Goal: Information Seeking & Learning: Learn about a topic

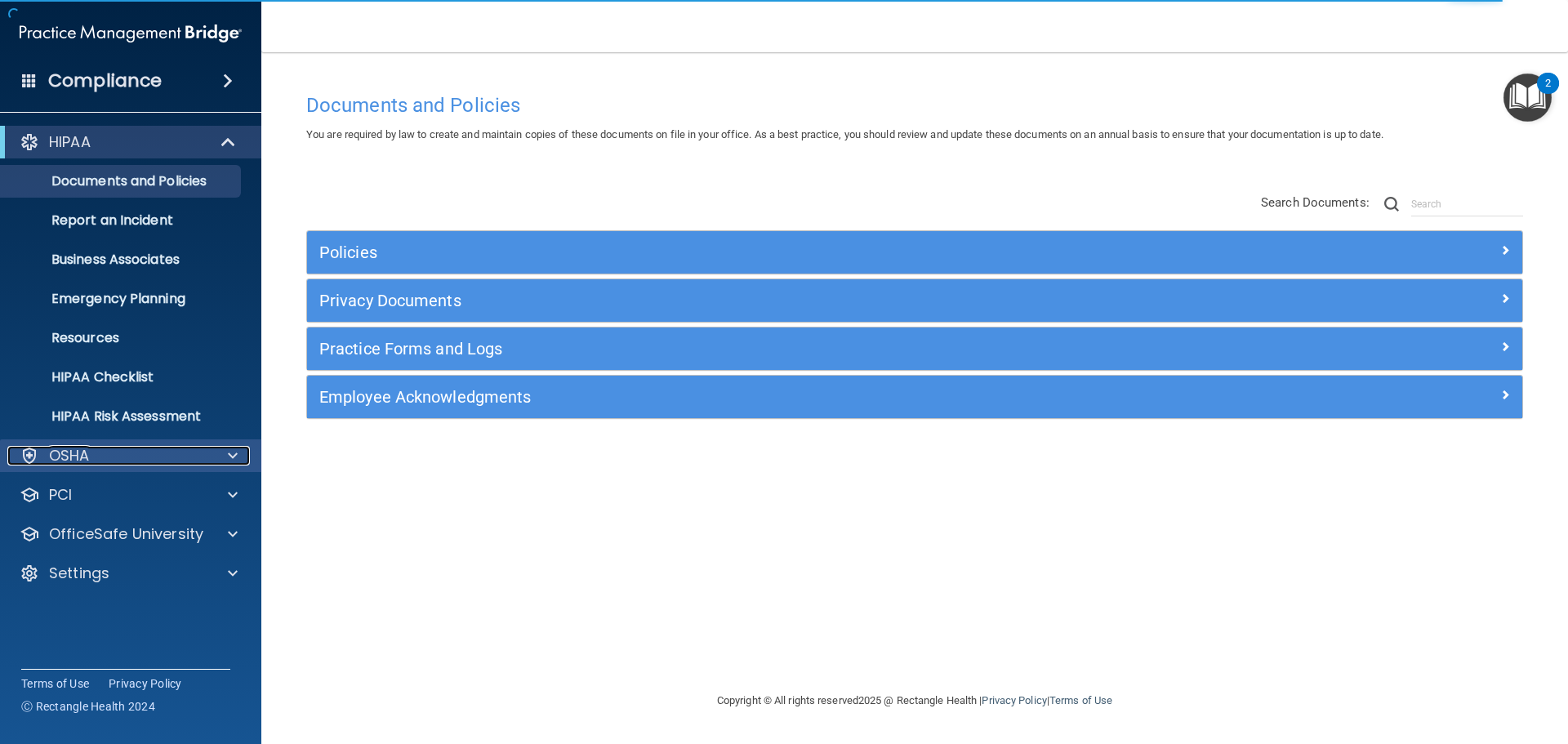
click at [83, 460] on p "OSHA" at bounding box center [70, 456] width 41 height 20
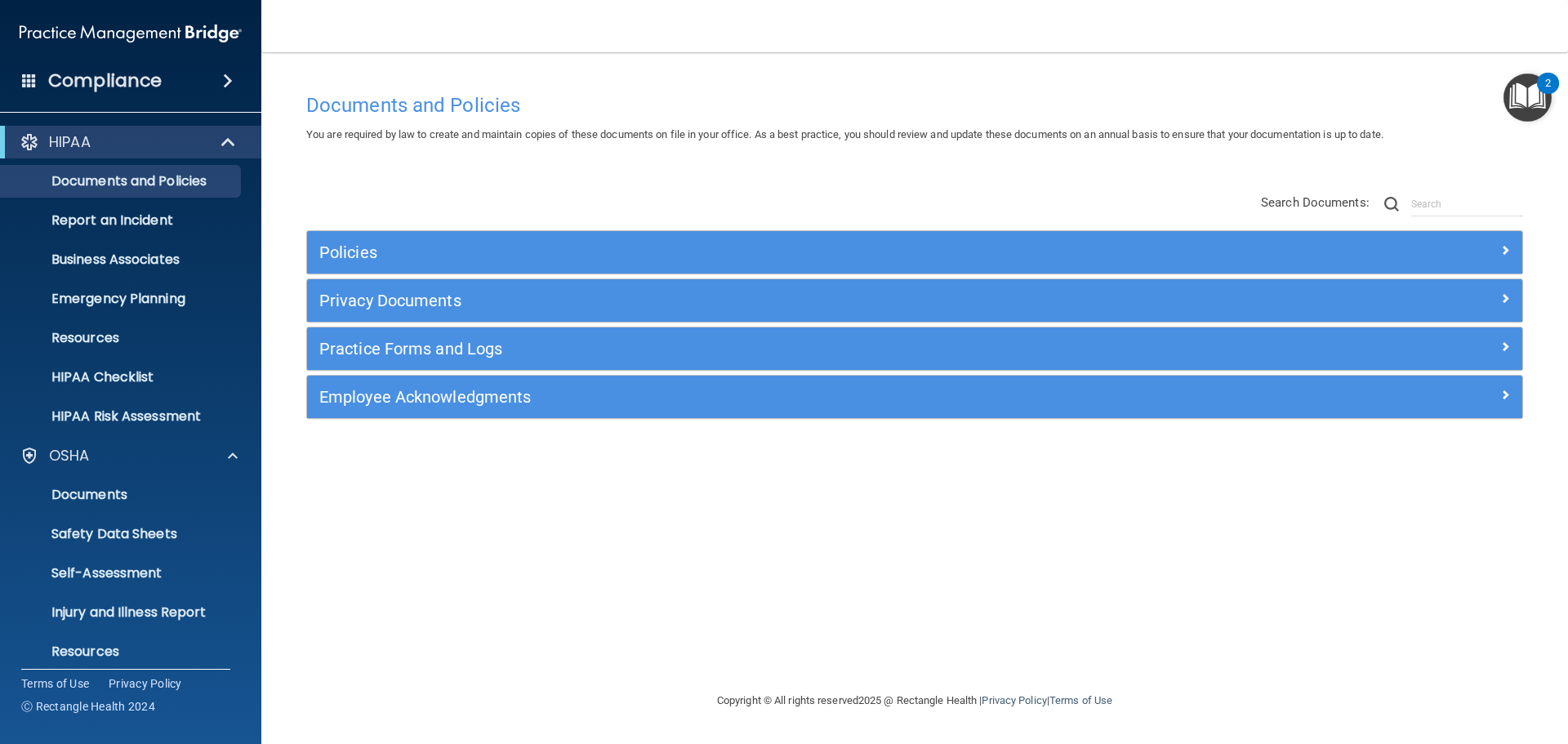
click at [1525, 95] on img "Open Resource Center, 2 new notifications" at bounding box center [1528, 97] width 48 height 48
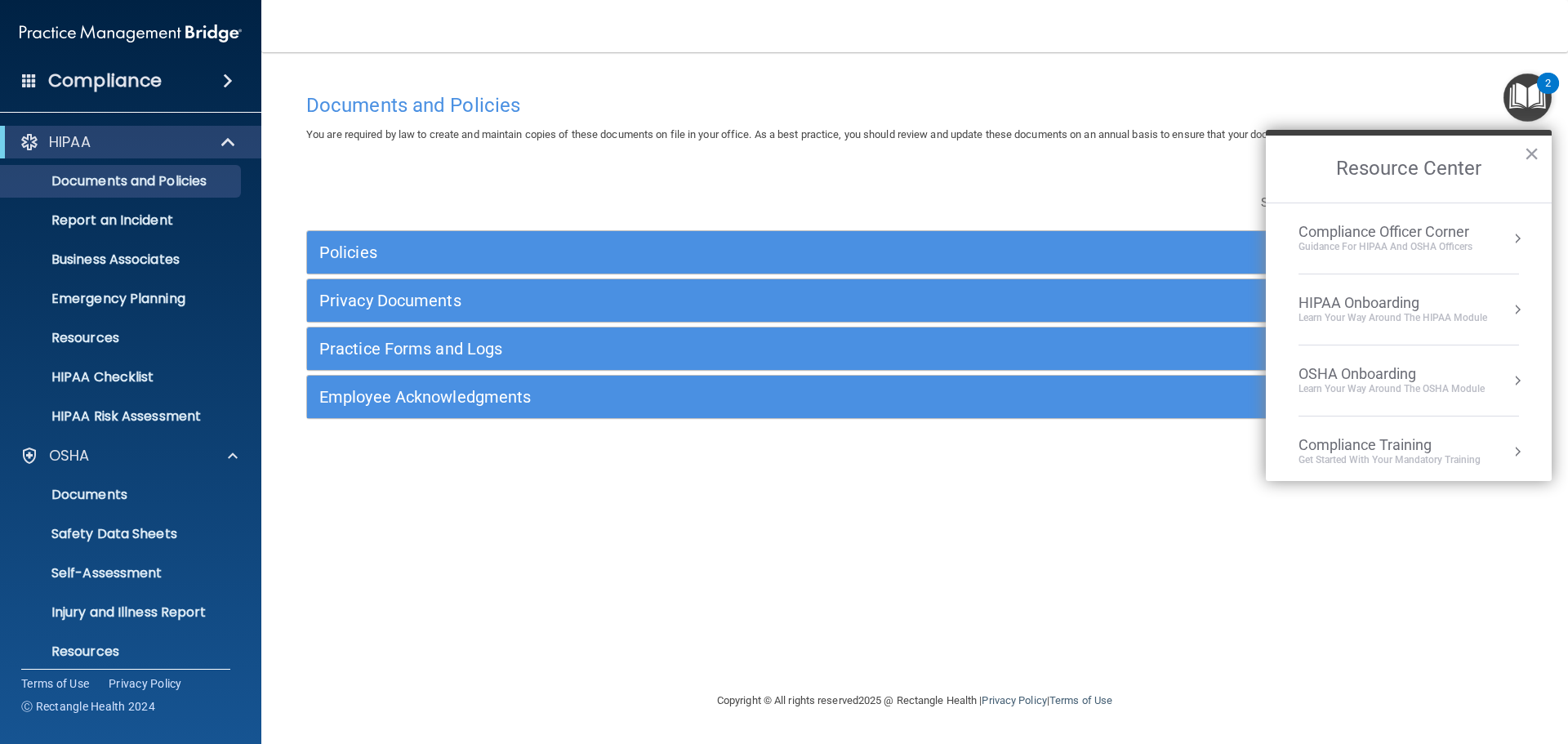
click at [1413, 239] on div "Compliance Officer Corner" at bounding box center [1386, 232] width 174 height 18
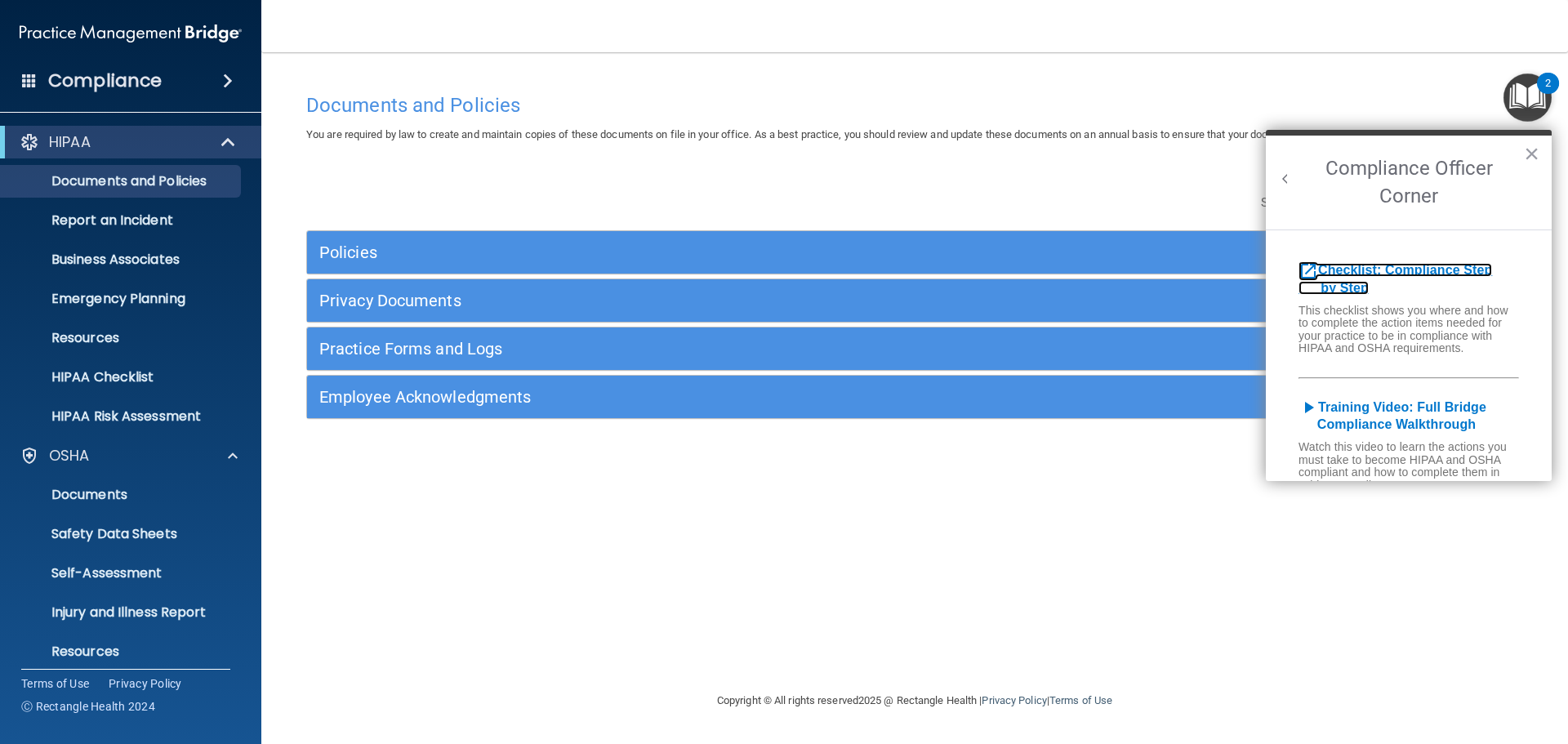
click at [1366, 272] on b "Checklist: Compliance Step by Step" at bounding box center [1395, 279] width 194 height 32
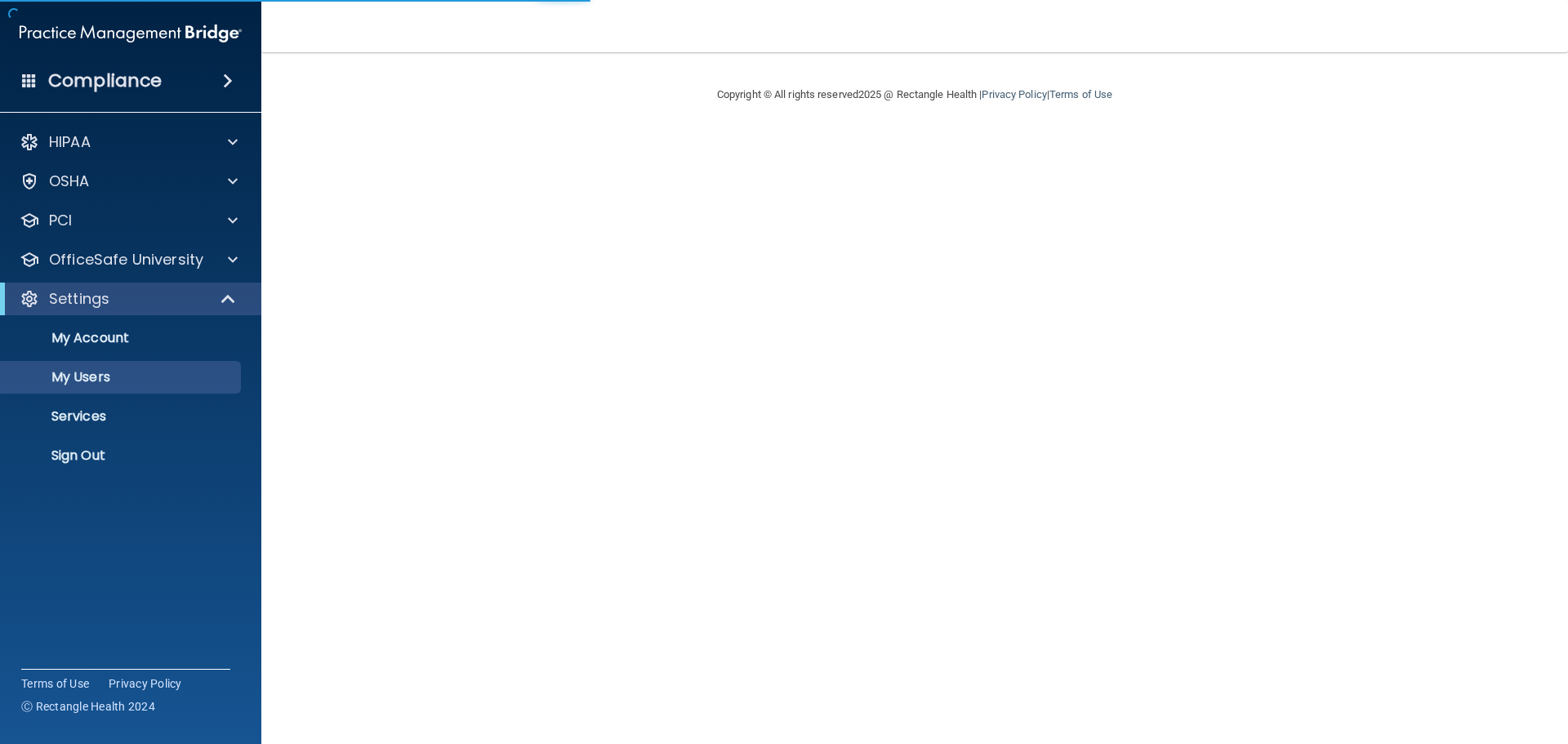
select select "20"
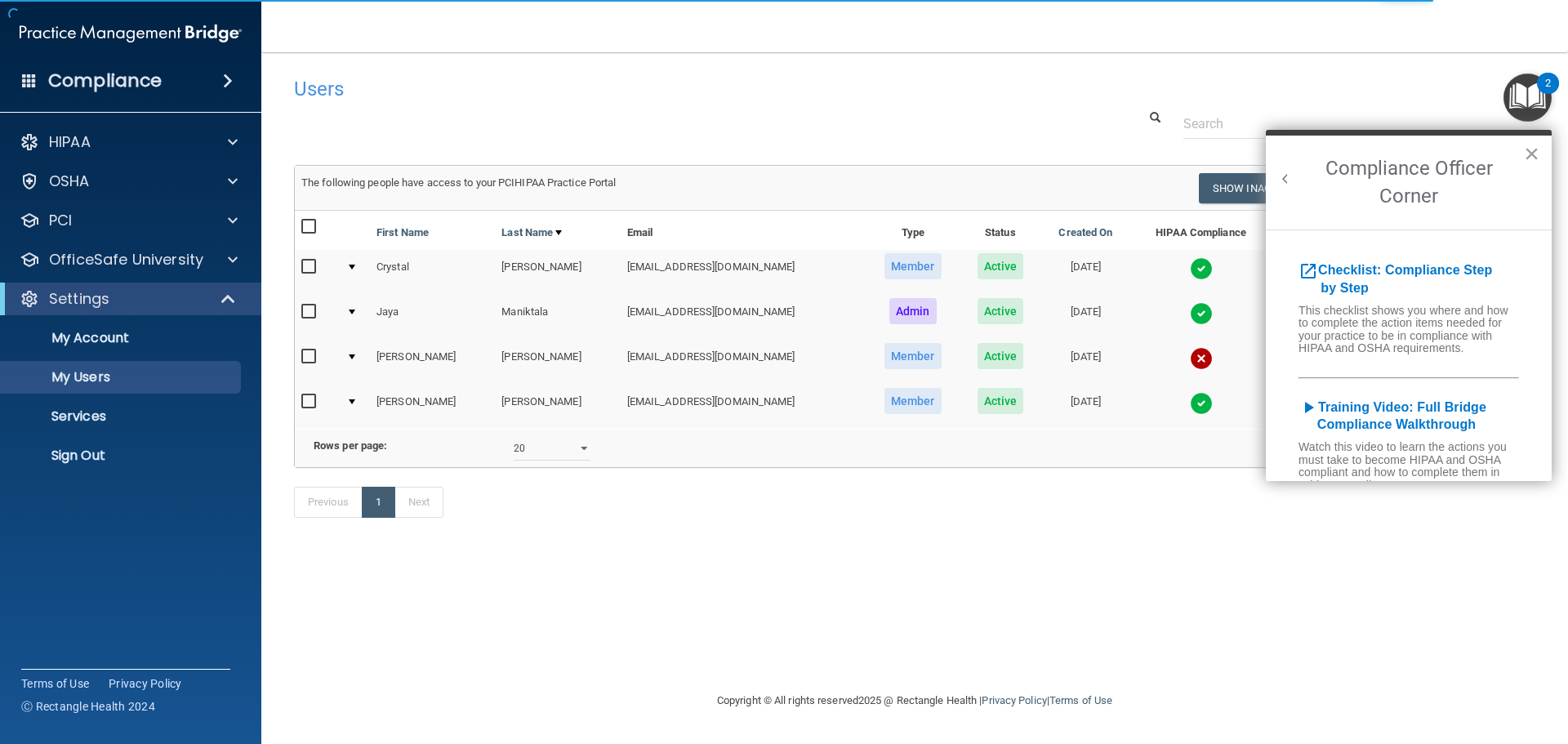
click at [1533, 160] on button "×" at bounding box center [1531, 153] width 15 height 26
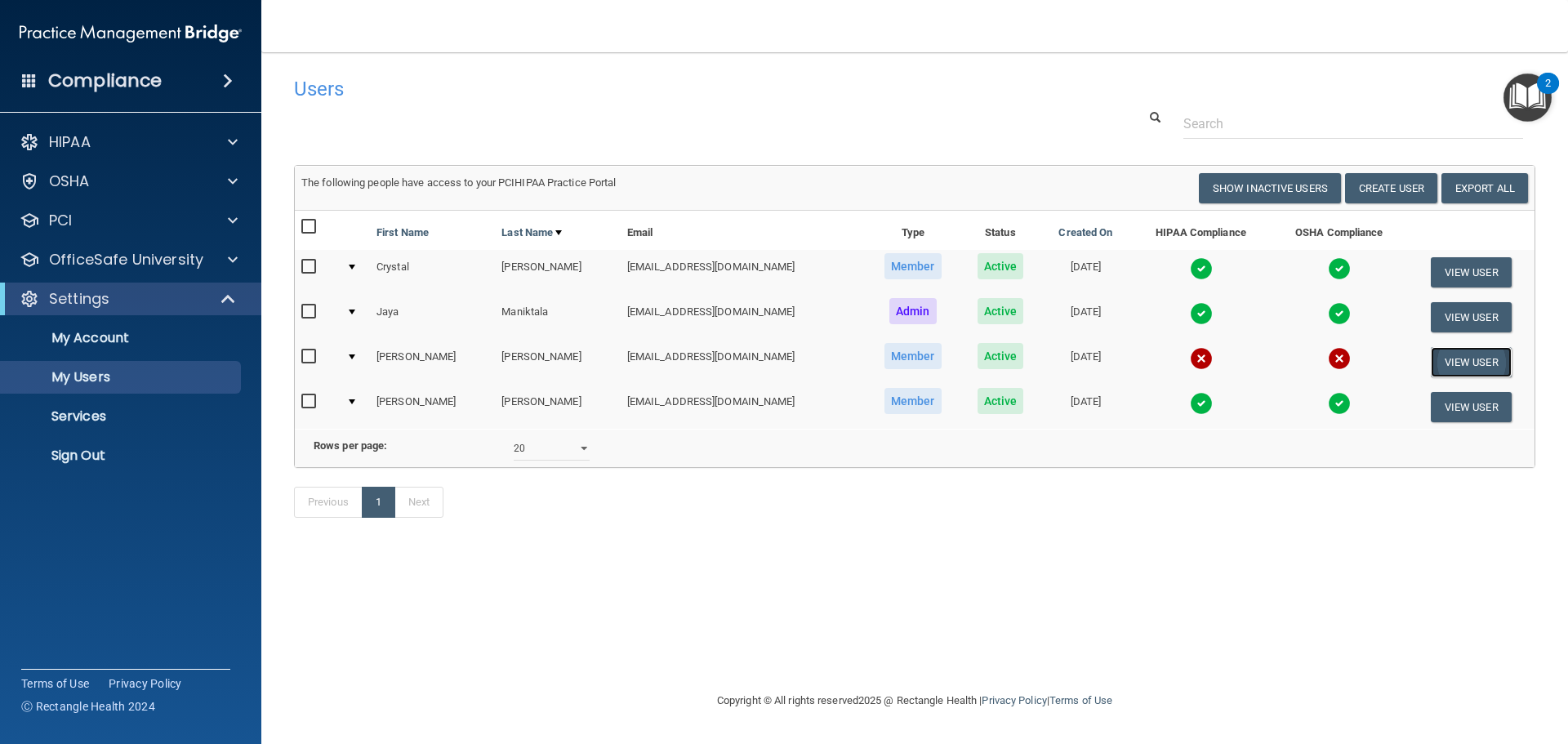
click at [1479, 358] on button "View User" at bounding box center [1471, 362] width 80 height 30
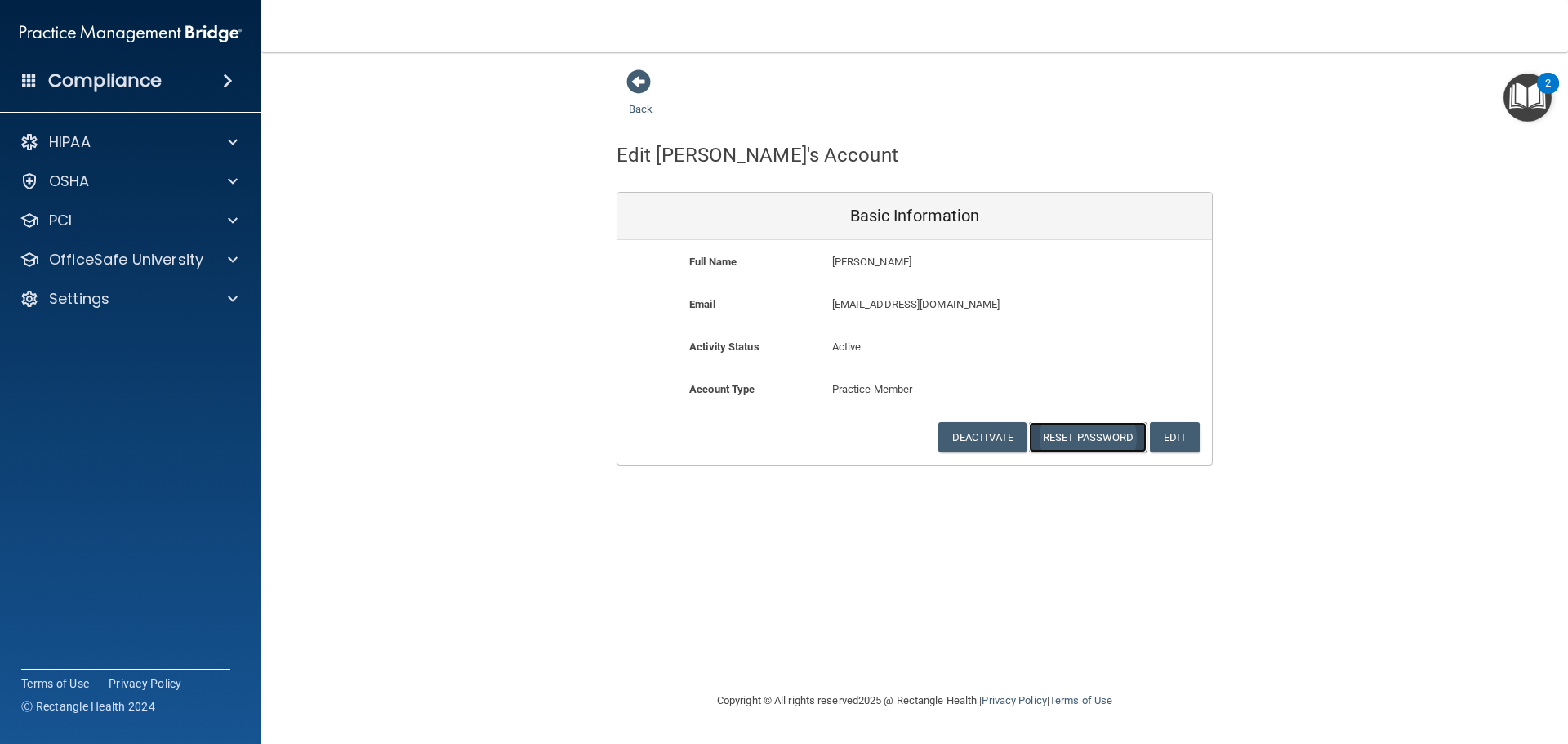
click at [1123, 436] on button "Reset Password" at bounding box center [1088, 437] width 118 height 30
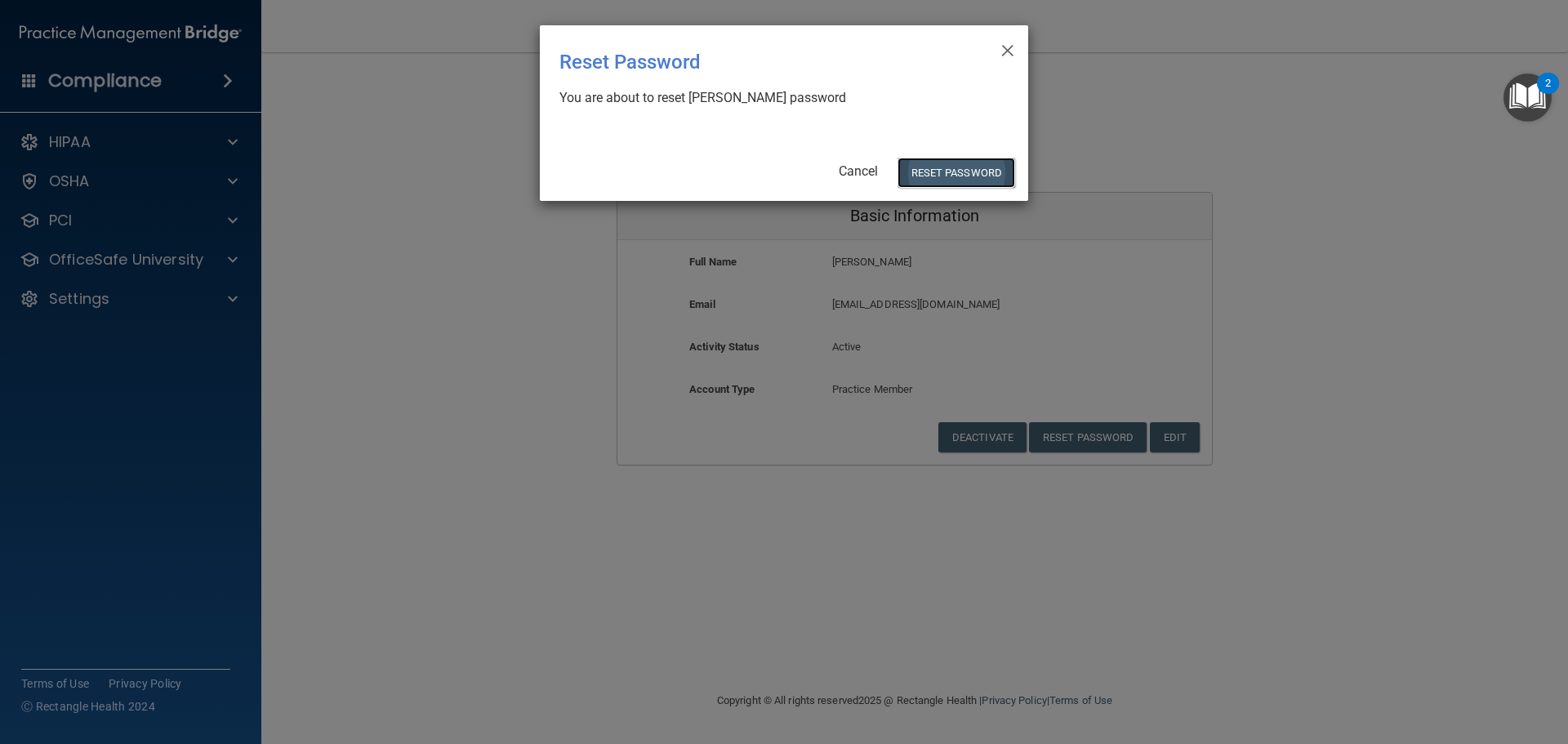
click at [943, 174] on button "Reset Password" at bounding box center [957, 173] width 118 height 30
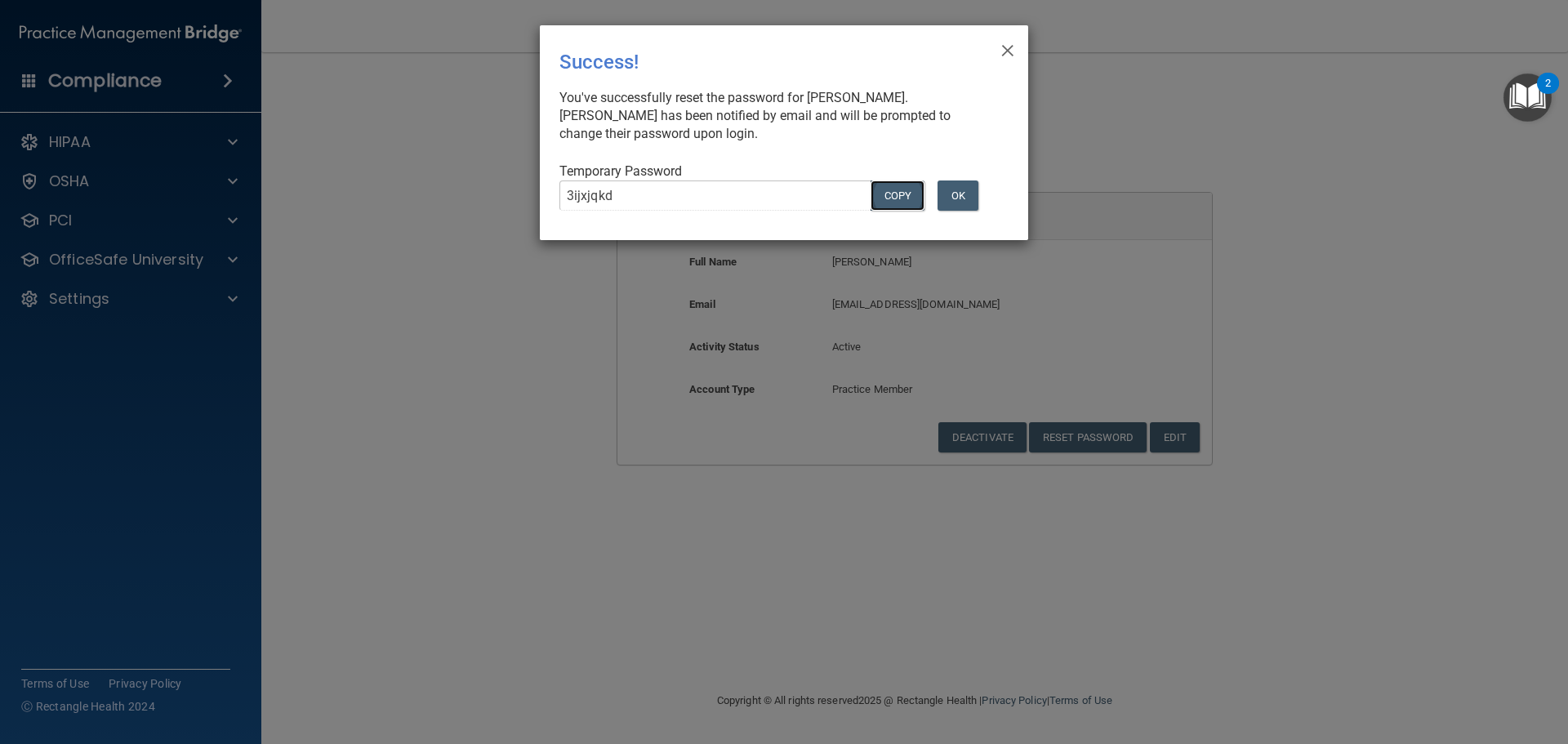
click at [895, 195] on button "COPY" at bounding box center [898, 196] width 54 height 30
click at [972, 197] on button "OK" at bounding box center [958, 196] width 41 height 30
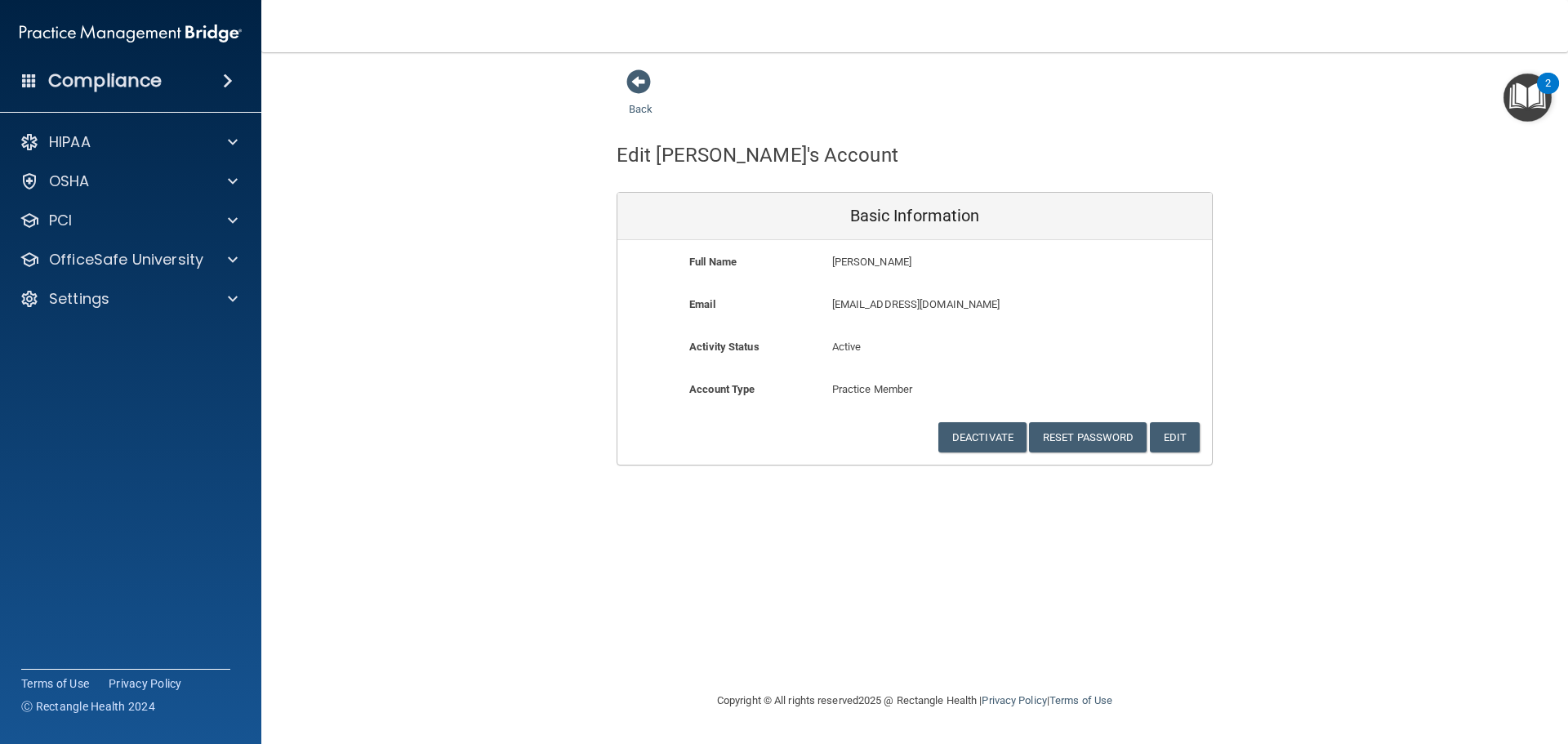
drag, startPoint x: 1539, startPoint y: 13, endPoint x: 1233, endPoint y: 123, distance: 325.2
click at [1233, 123] on div "Back Edit Christina's Account Basic Information Full Name Christina Thornburg C…" at bounding box center [915, 267] width 1242 height 397
click at [124, 80] on h4 "Compliance" at bounding box center [105, 81] width 114 height 23
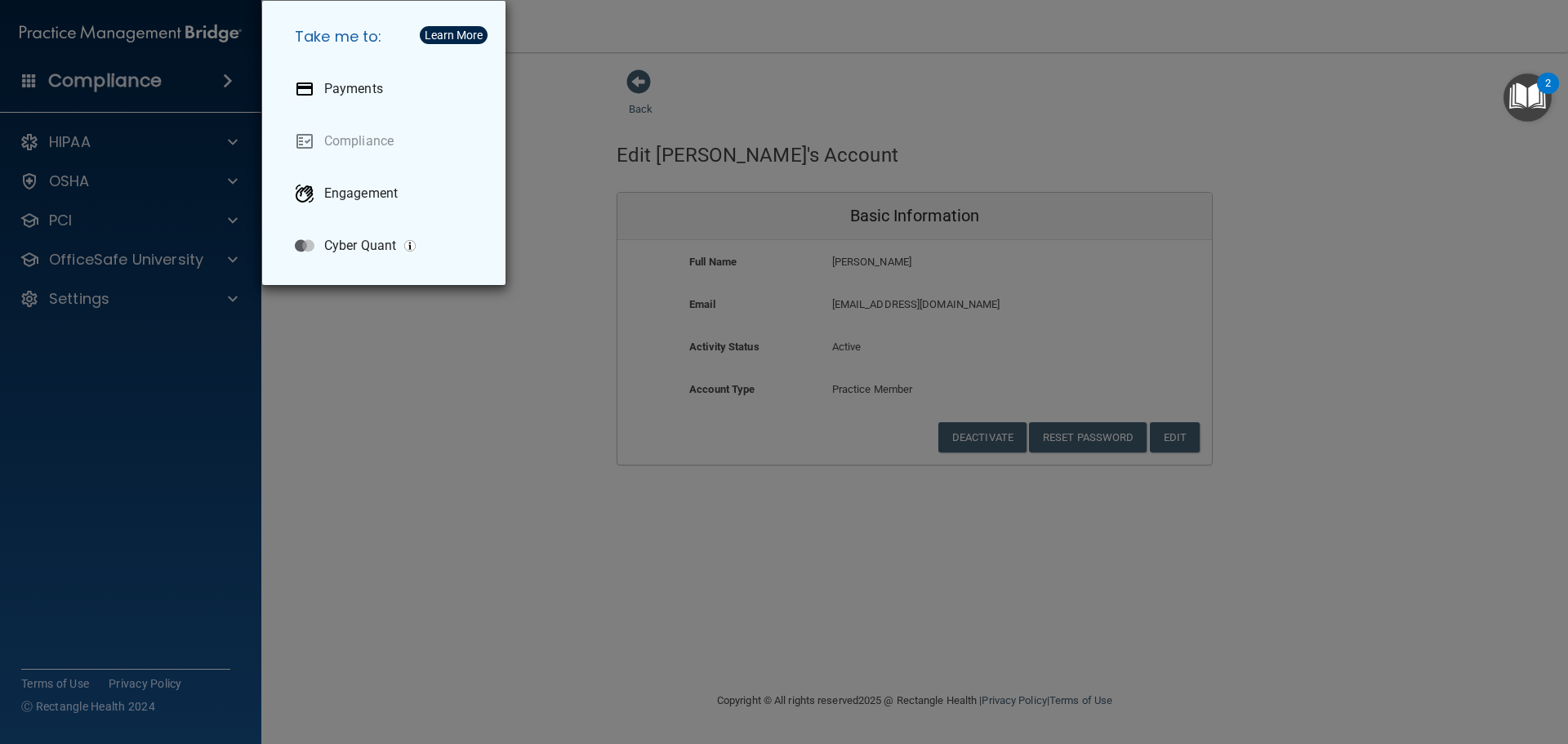
drag, startPoint x: 447, startPoint y: 579, endPoint x: 454, endPoint y: 573, distance: 9.2
click at [447, 579] on div "Take me to: Payments Compliance Engagement Cyber Quant" at bounding box center [784, 372] width 1568 height 744
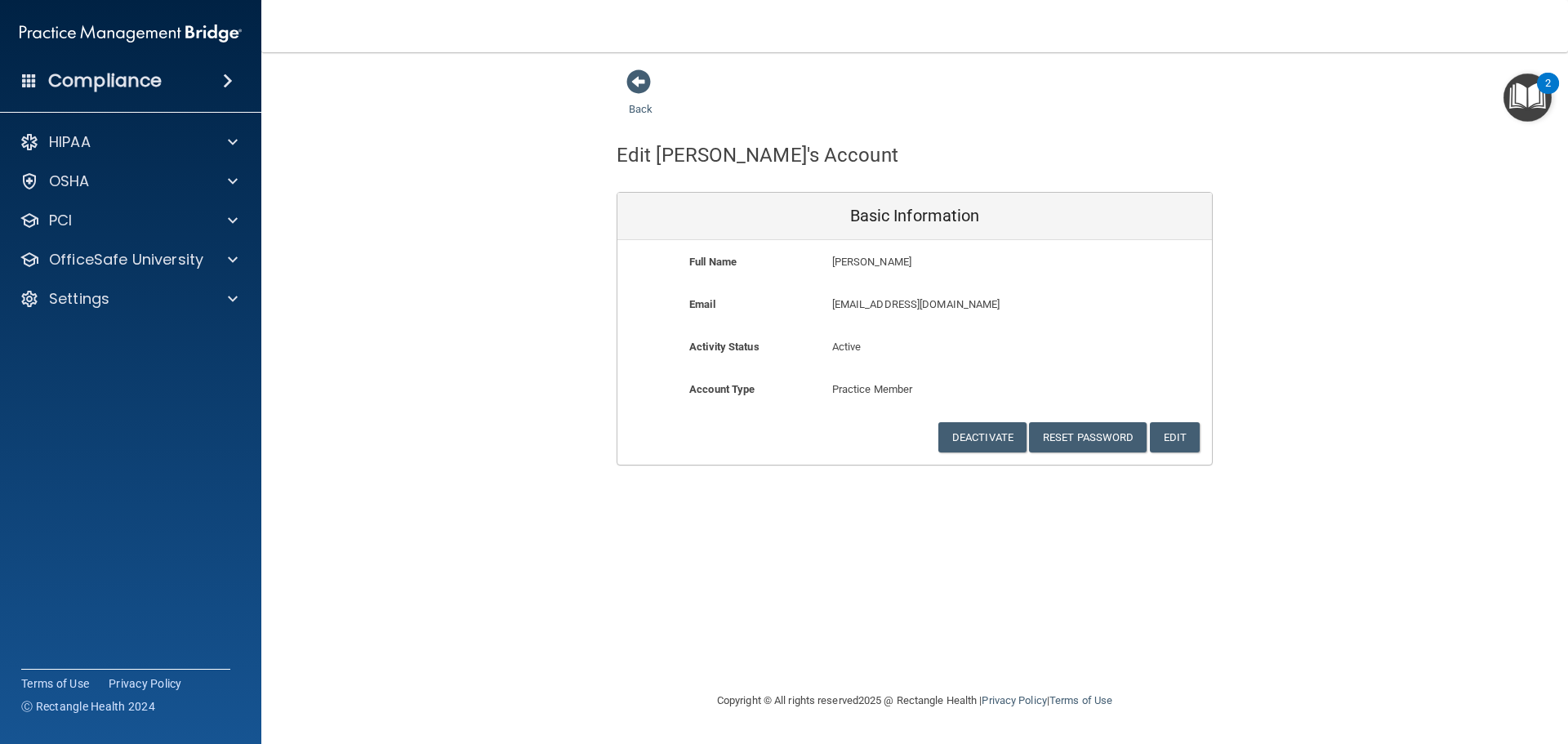
click at [1522, 106] on img "Open Resource Center, 2 new notifications" at bounding box center [1528, 97] width 48 height 48
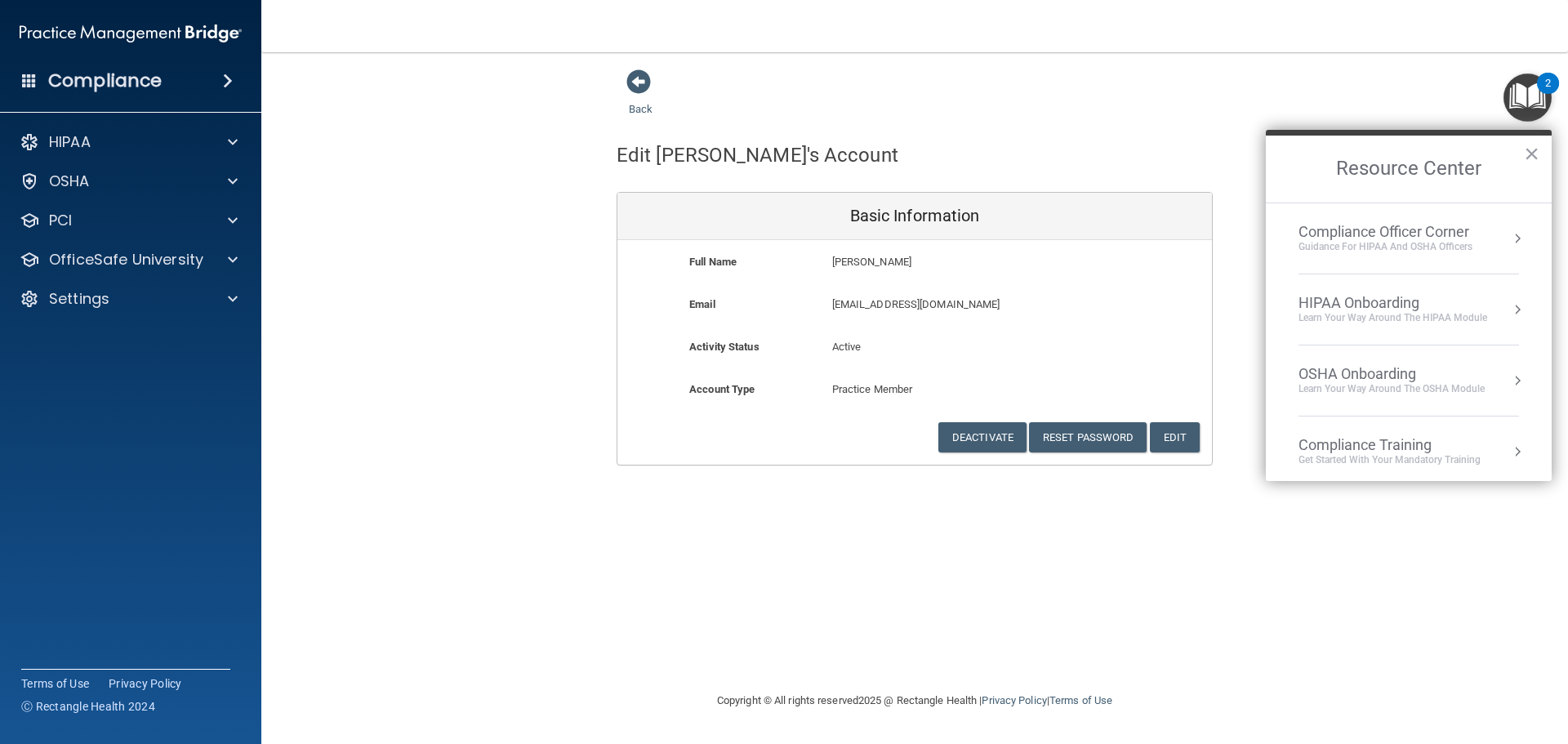
click at [121, 72] on h4 "Compliance" at bounding box center [105, 81] width 114 height 23
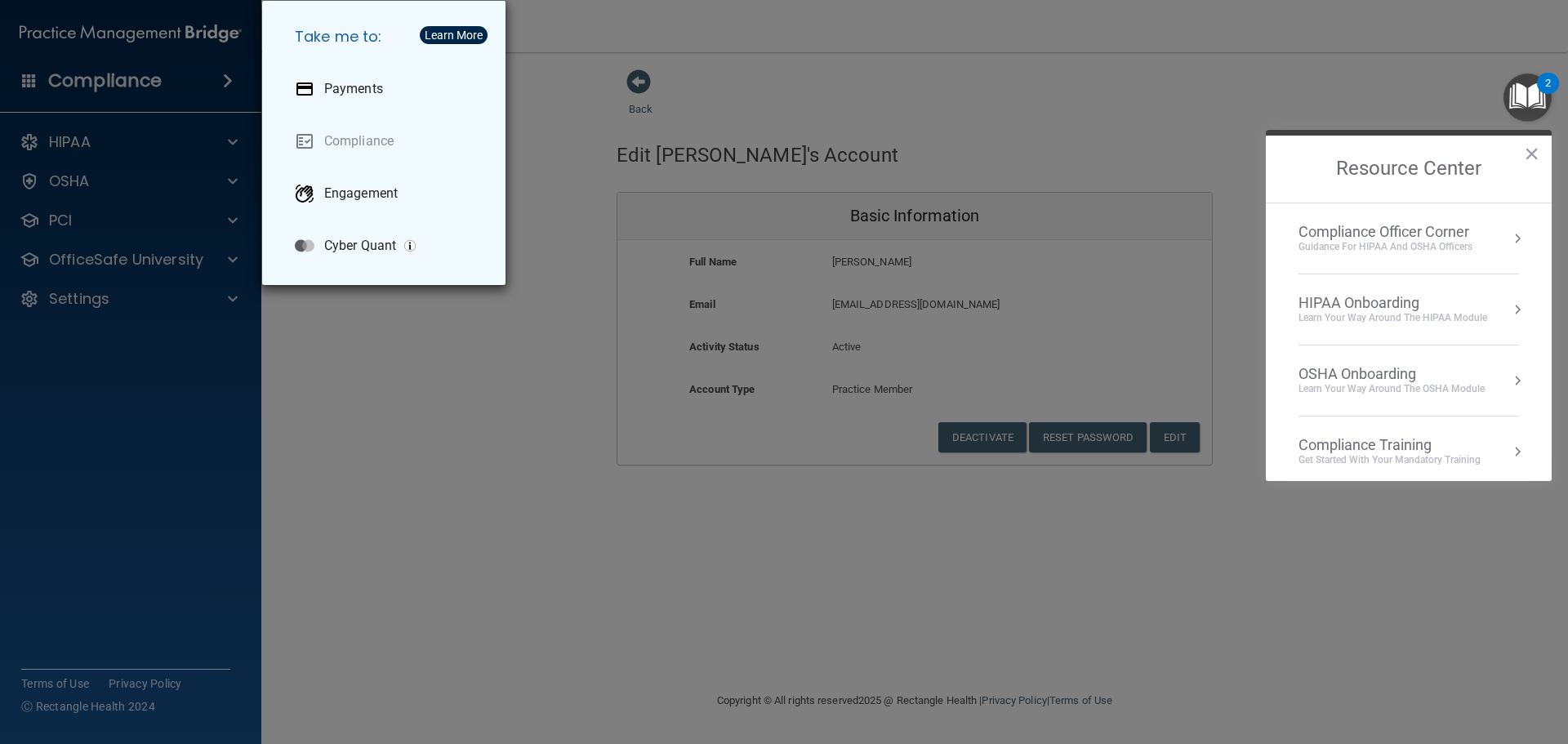
click at [131, 76] on div "Take me to: Payments Compliance Engagement Cyber Quant" at bounding box center [784, 372] width 1568 height 744
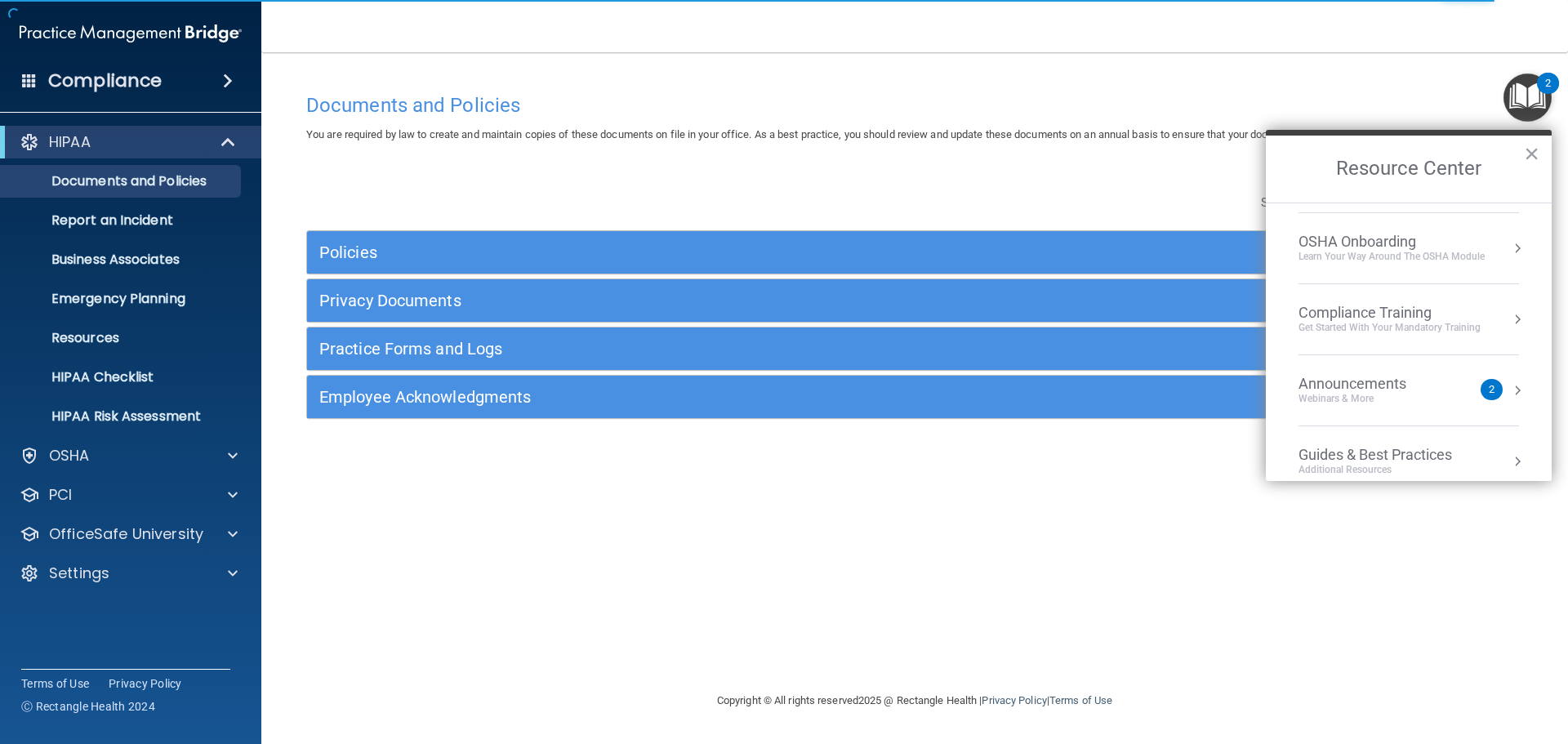
scroll to position [233, 0]
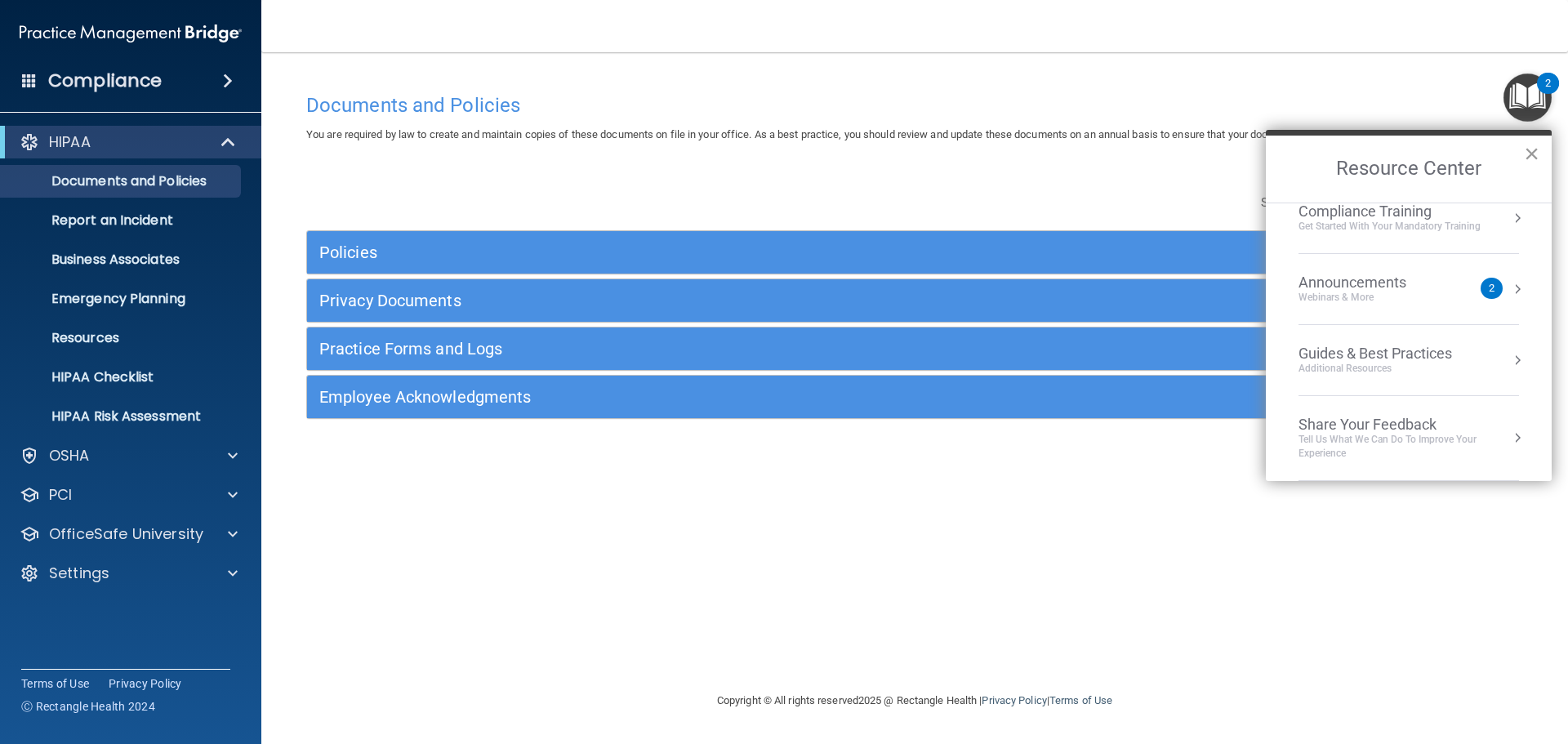
click at [1529, 149] on button "×" at bounding box center [1531, 153] width 15 height 26
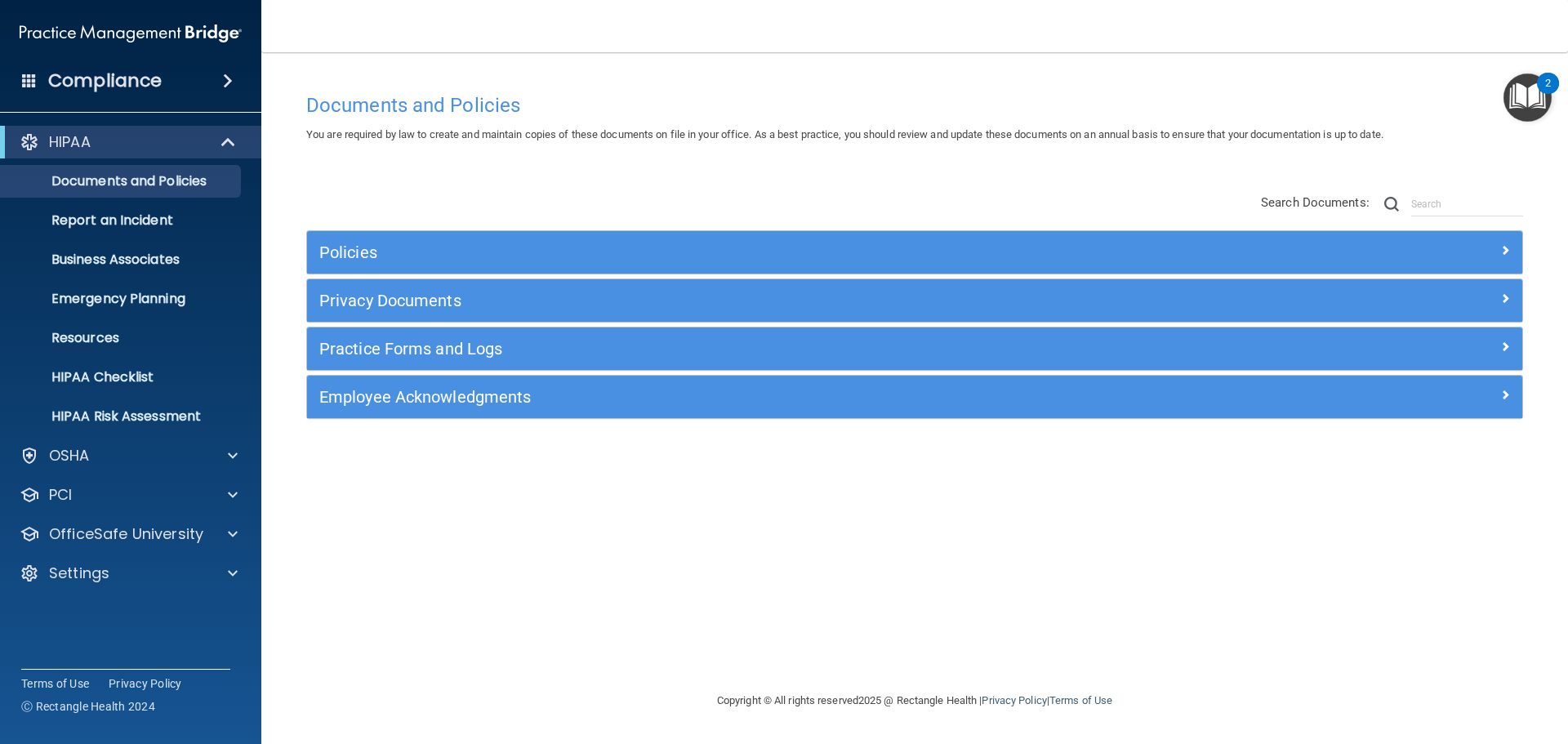
click at [1538, 108] on img "Open Resource Center, 2 new notifications" at bounding box center [1528, 97] width 48 height 48
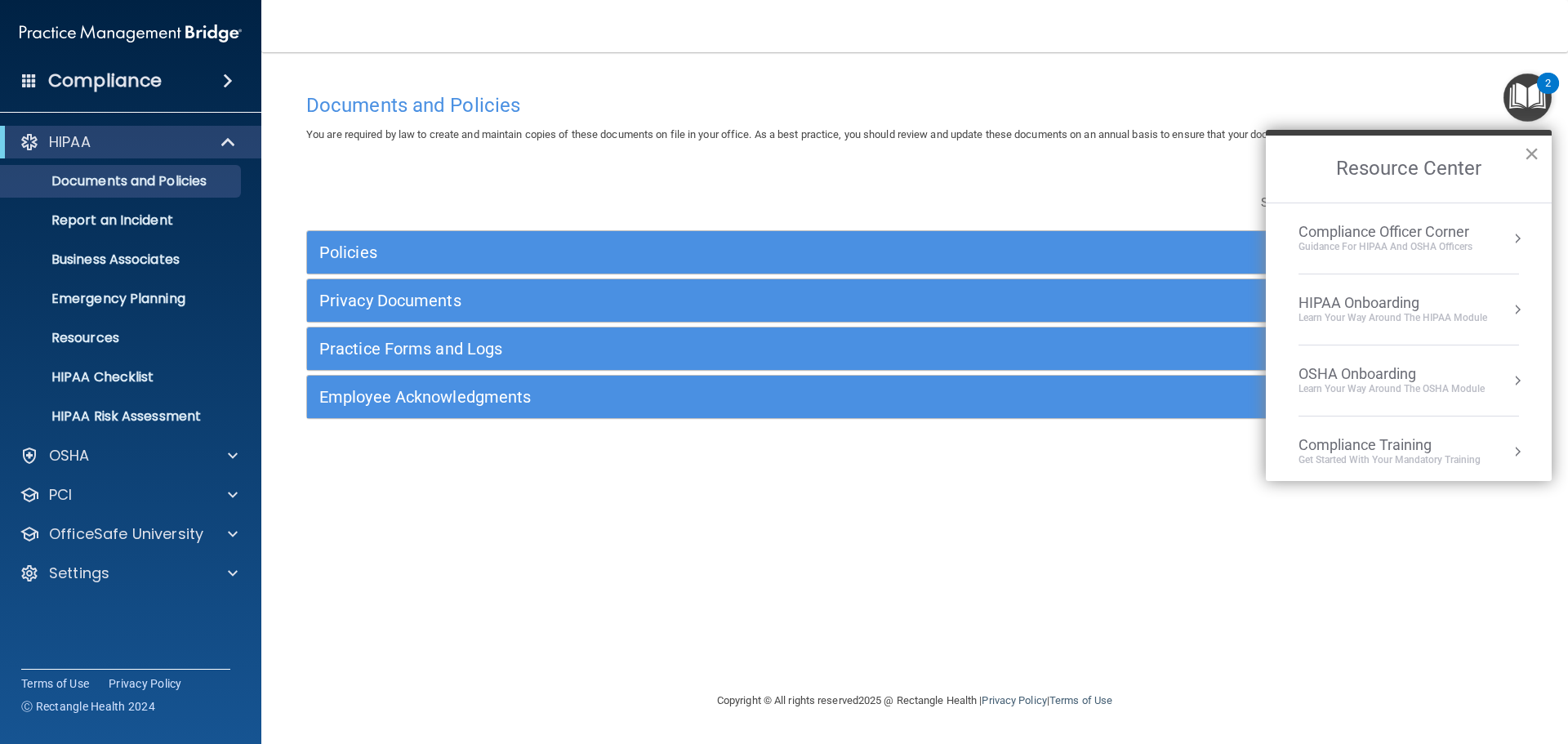
click at [1534, 149] on button "×" at bounding box center [1531, 153] width 15 height 26
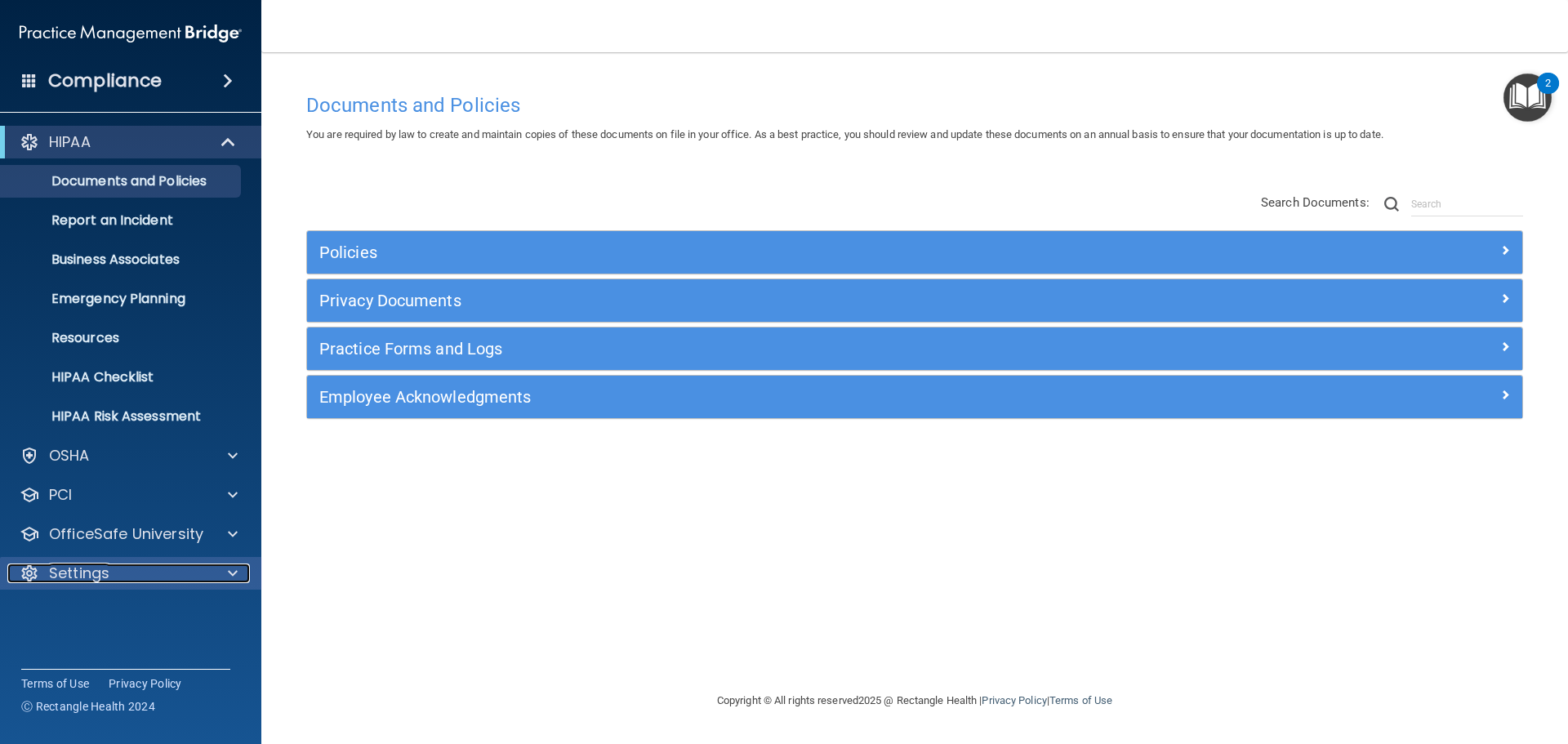
click at [173, 567] on div "Settings" at bounding box center [108, 573] width 203 height 20
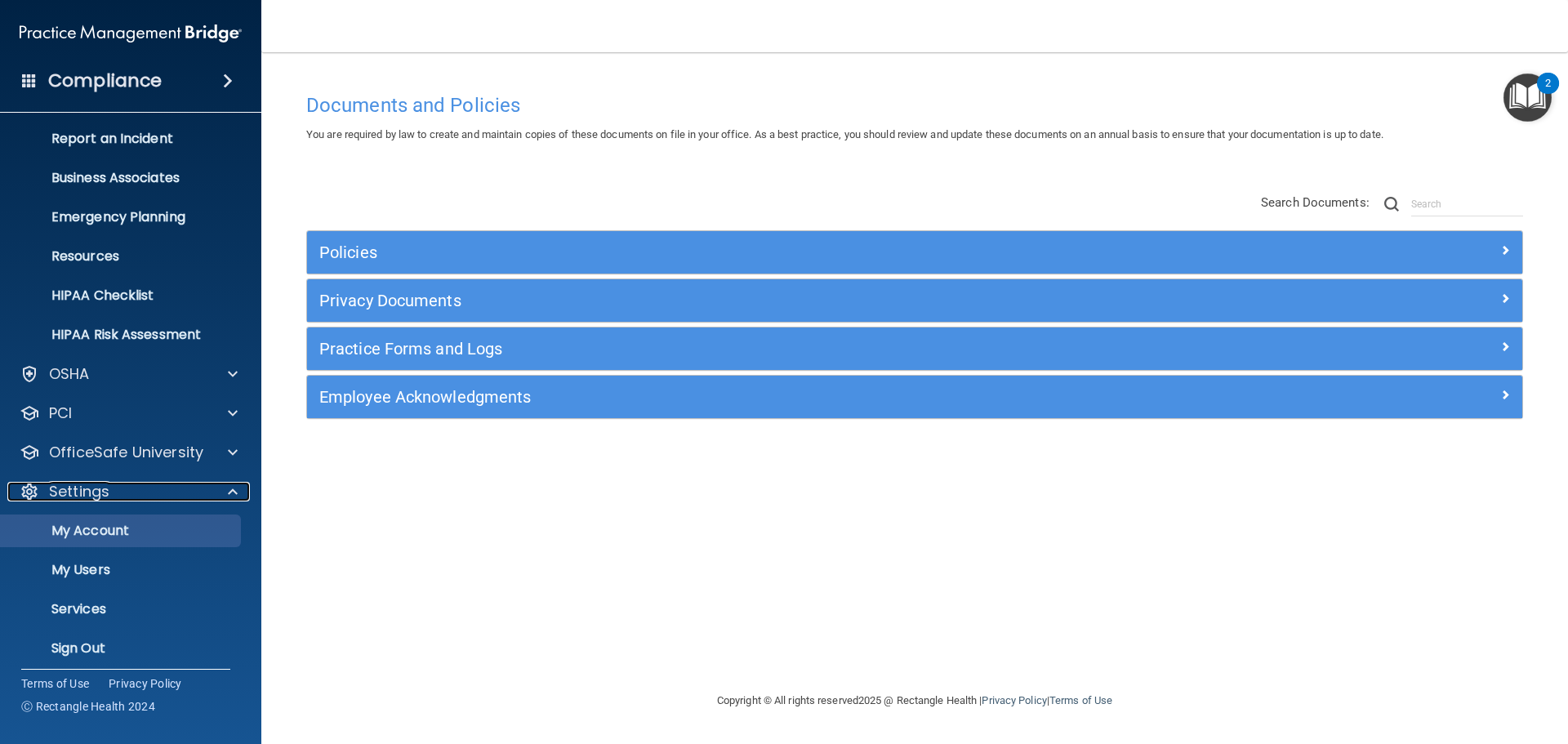
scroll to position [90, 0]
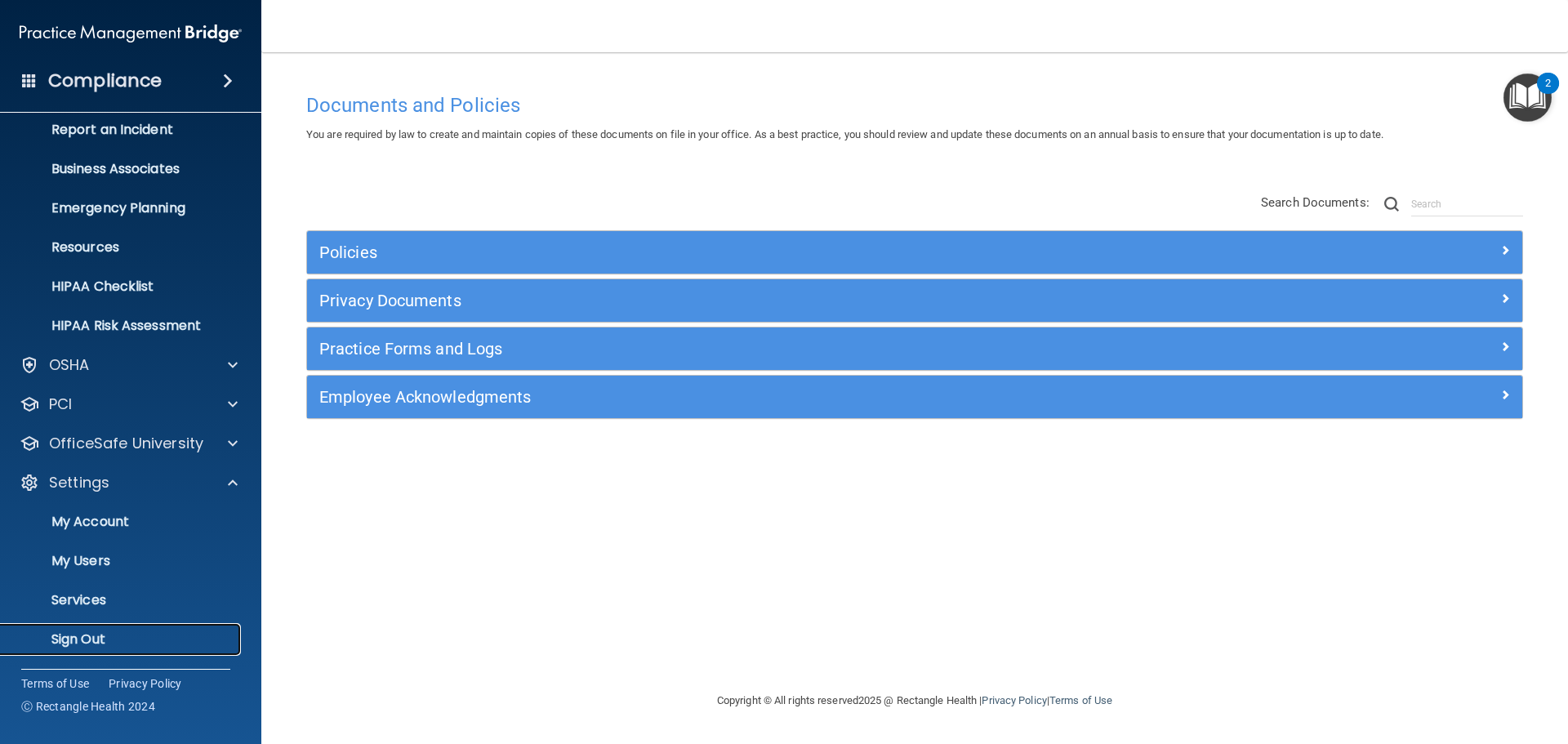
click at [94, 631] on p "Sign Out" at bounding box center [122, 639] width 223 height 16
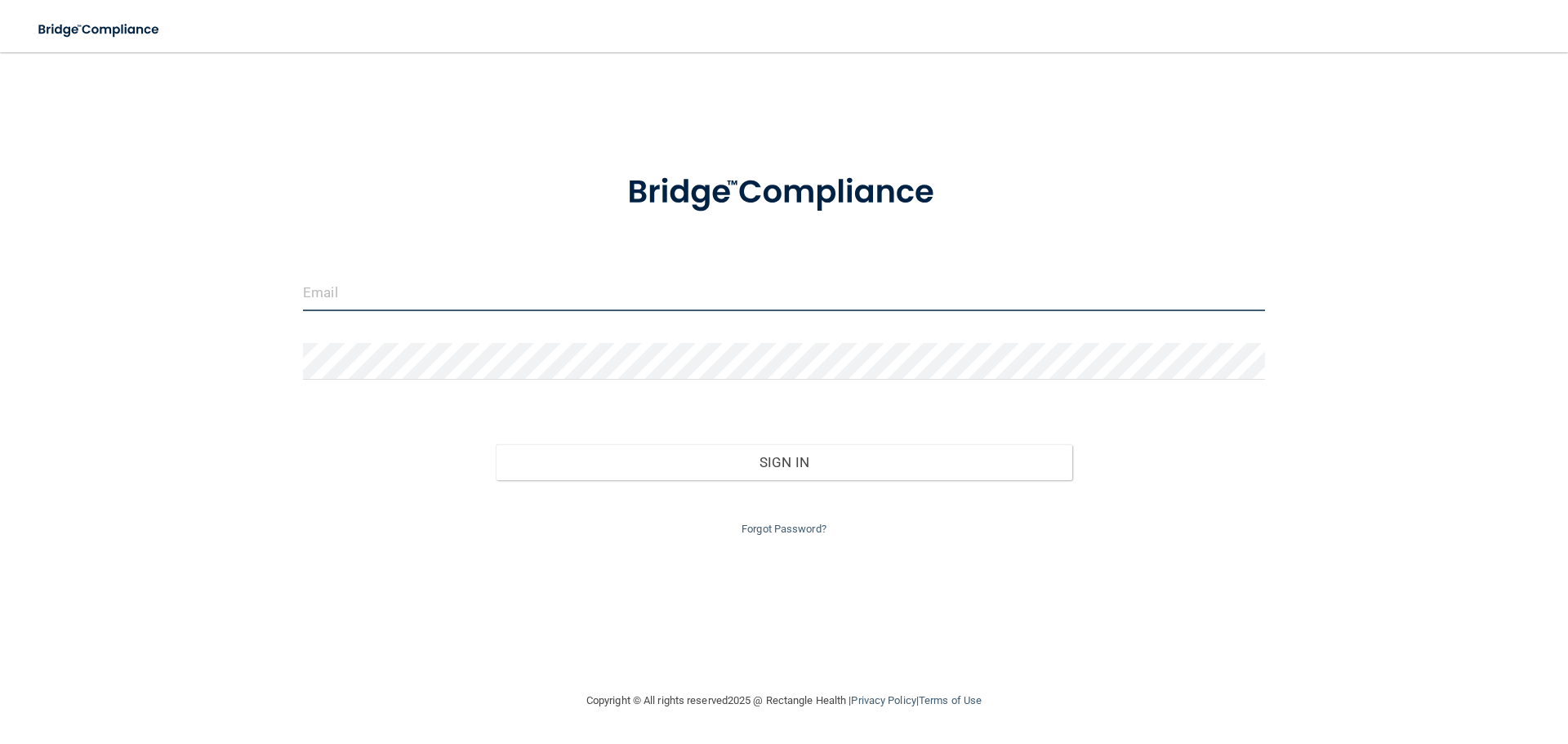
click at [464, 300] on input "email" at bounding box center [784, 292] width 962 height 37
type input "Tinathornburg16@gmail.com"
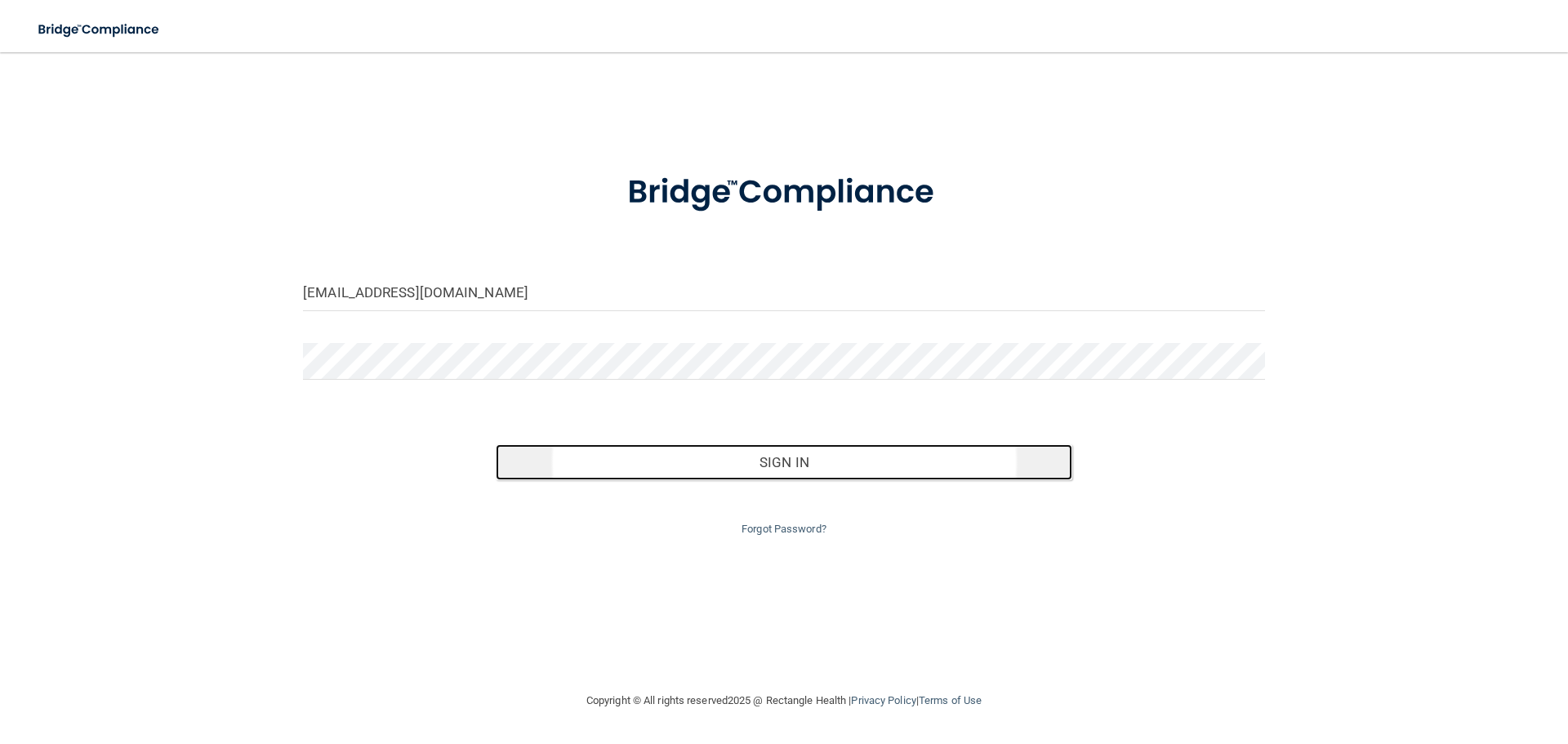
click at [790, 459] on button "Sign In" at bounding box center [785, 462] width 577 height 36
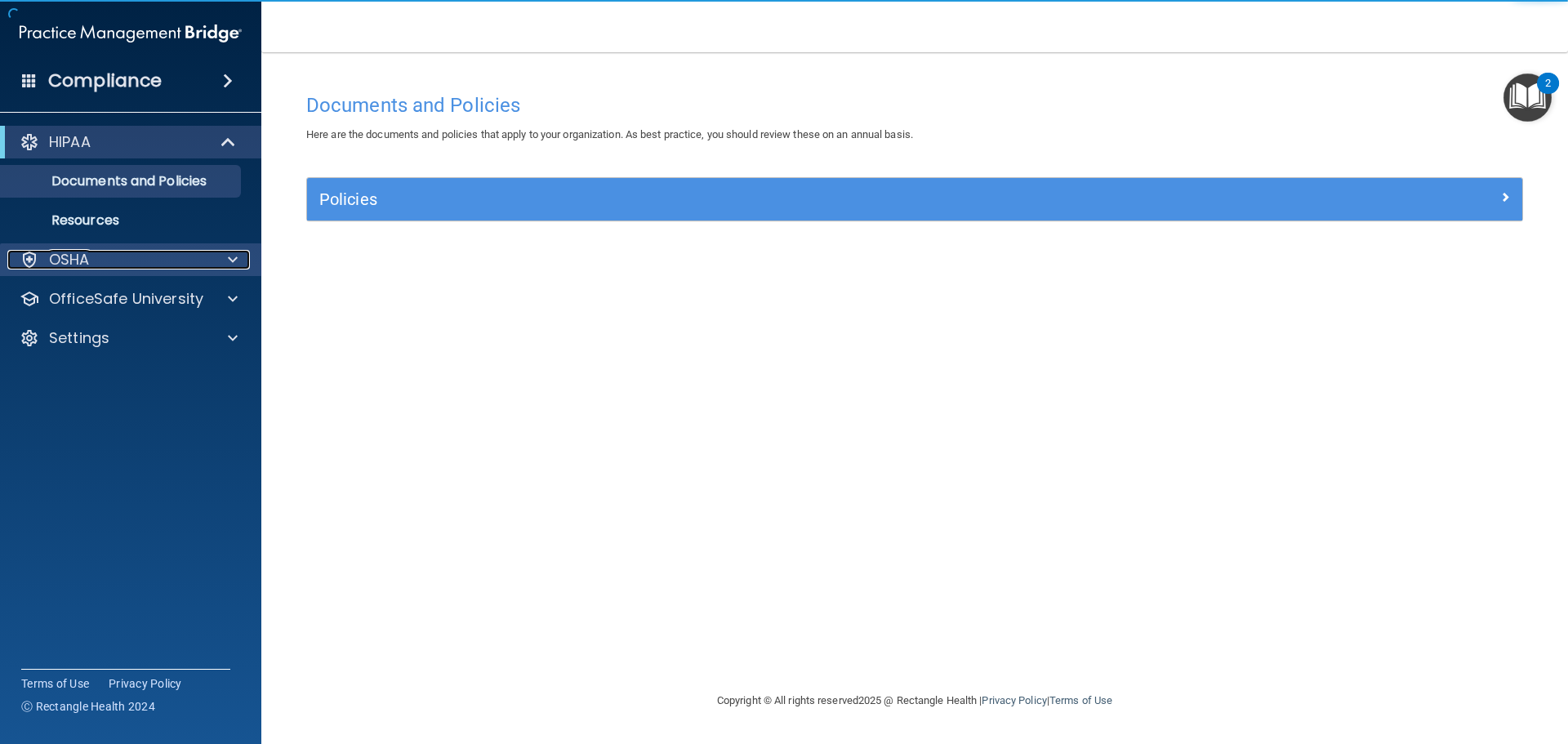
click at [225, 263] on div at bounding box center [231, 260] width 41 height 20
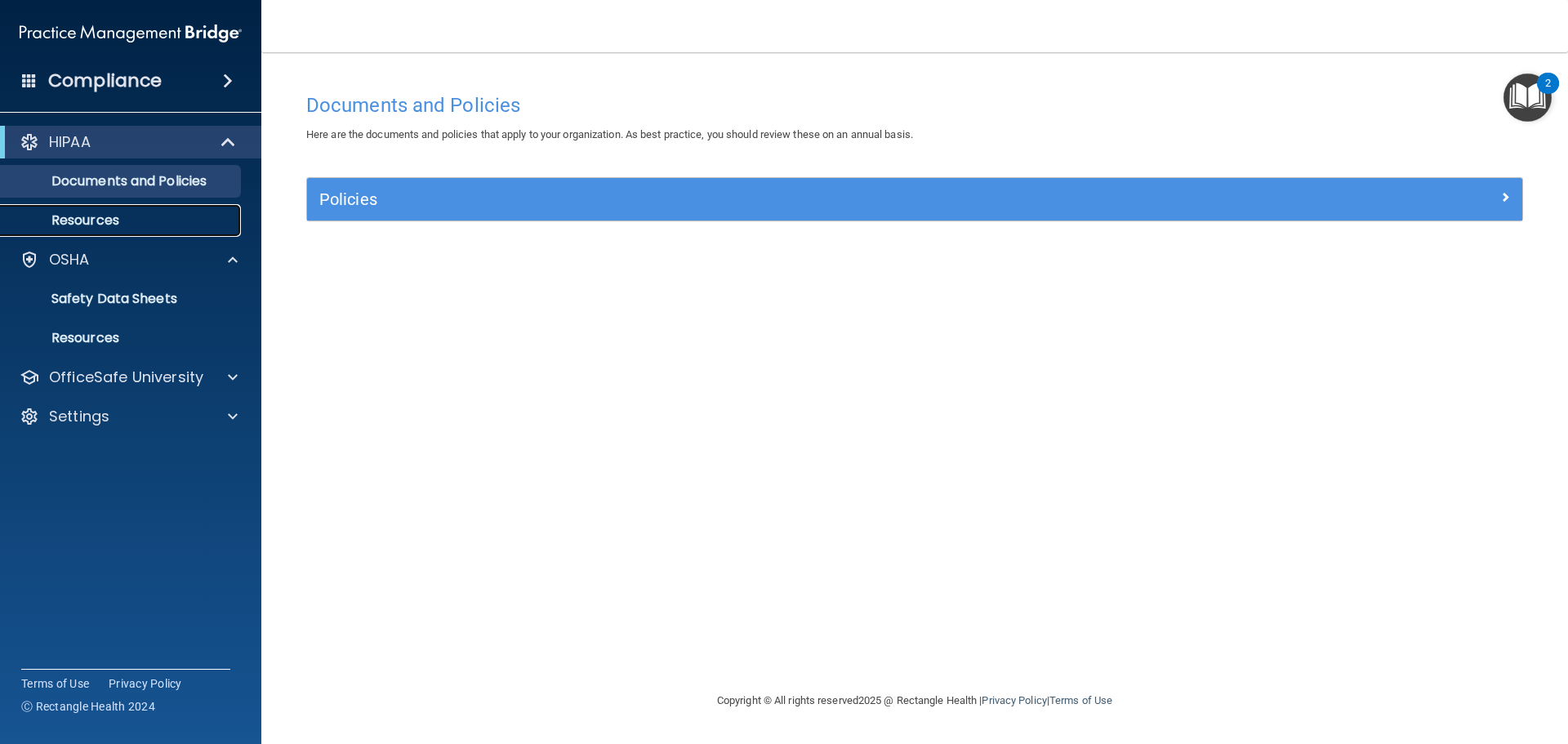
click at [164, 224] on p "Resources" at bounding box center [122, 221] width 223 height 16
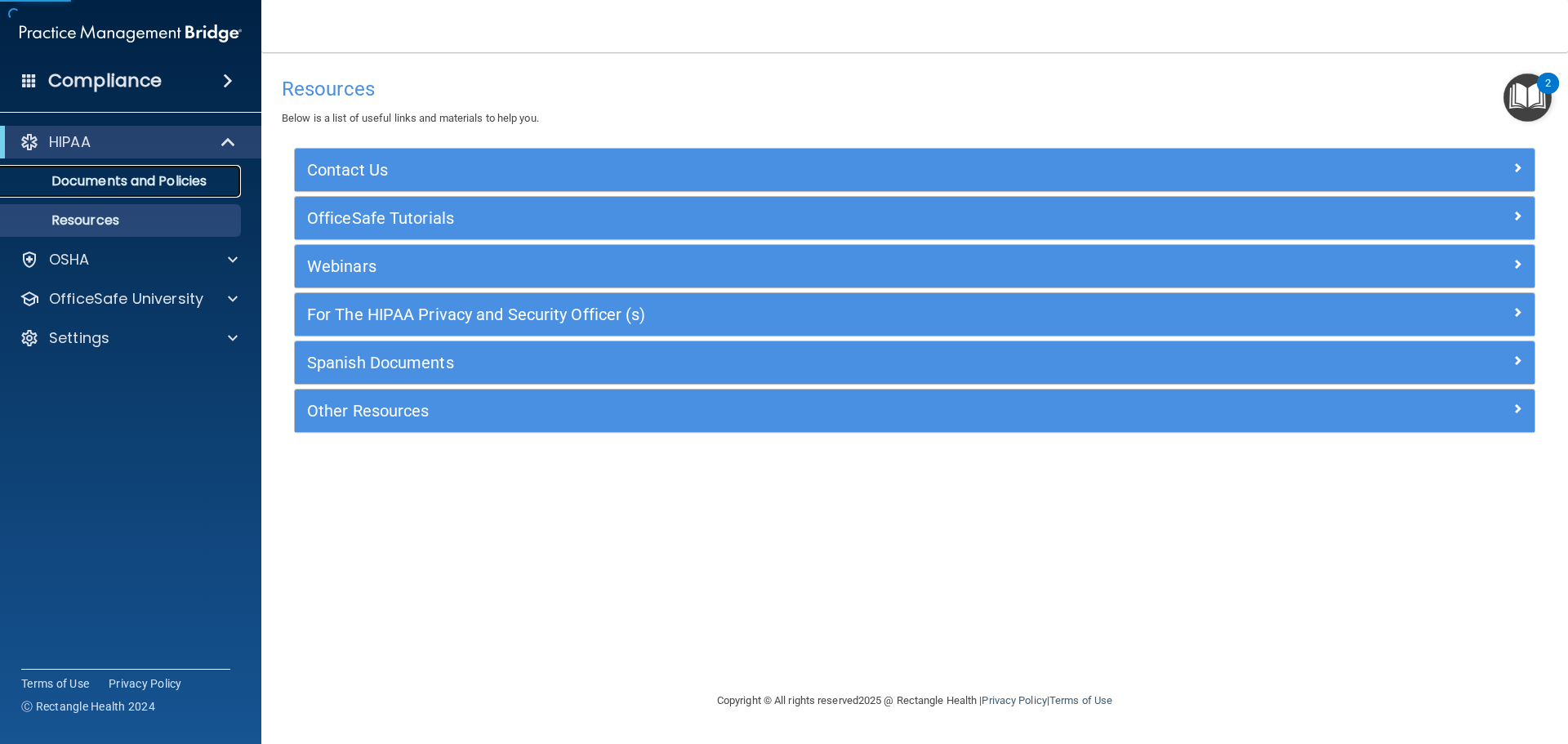
click at [176, 181] on p "Documents and Policies" at bounding box center [122, 182] width 223 height 16
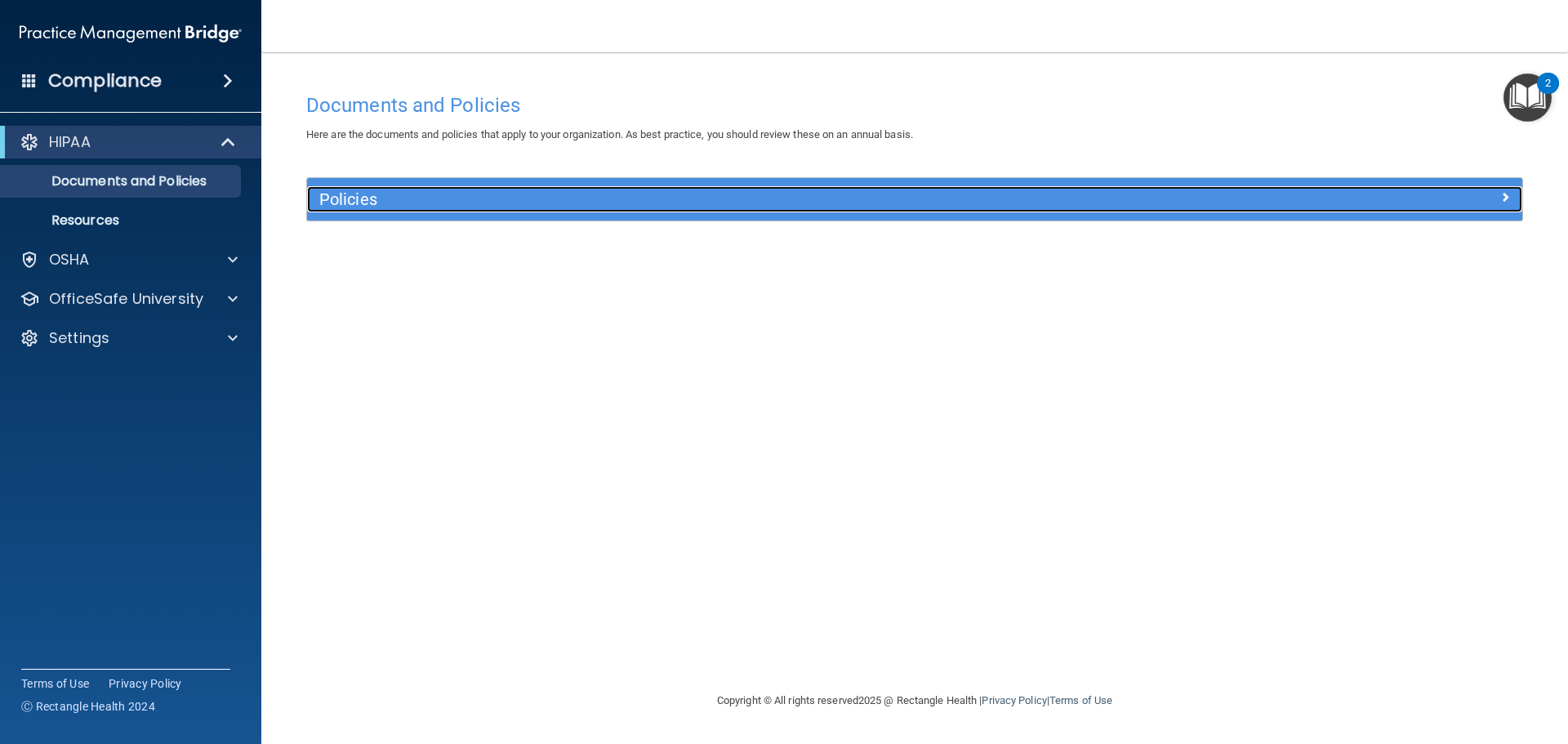
click at [1504, 196] on span at bounding box center [1505, 197] width 10 height 20
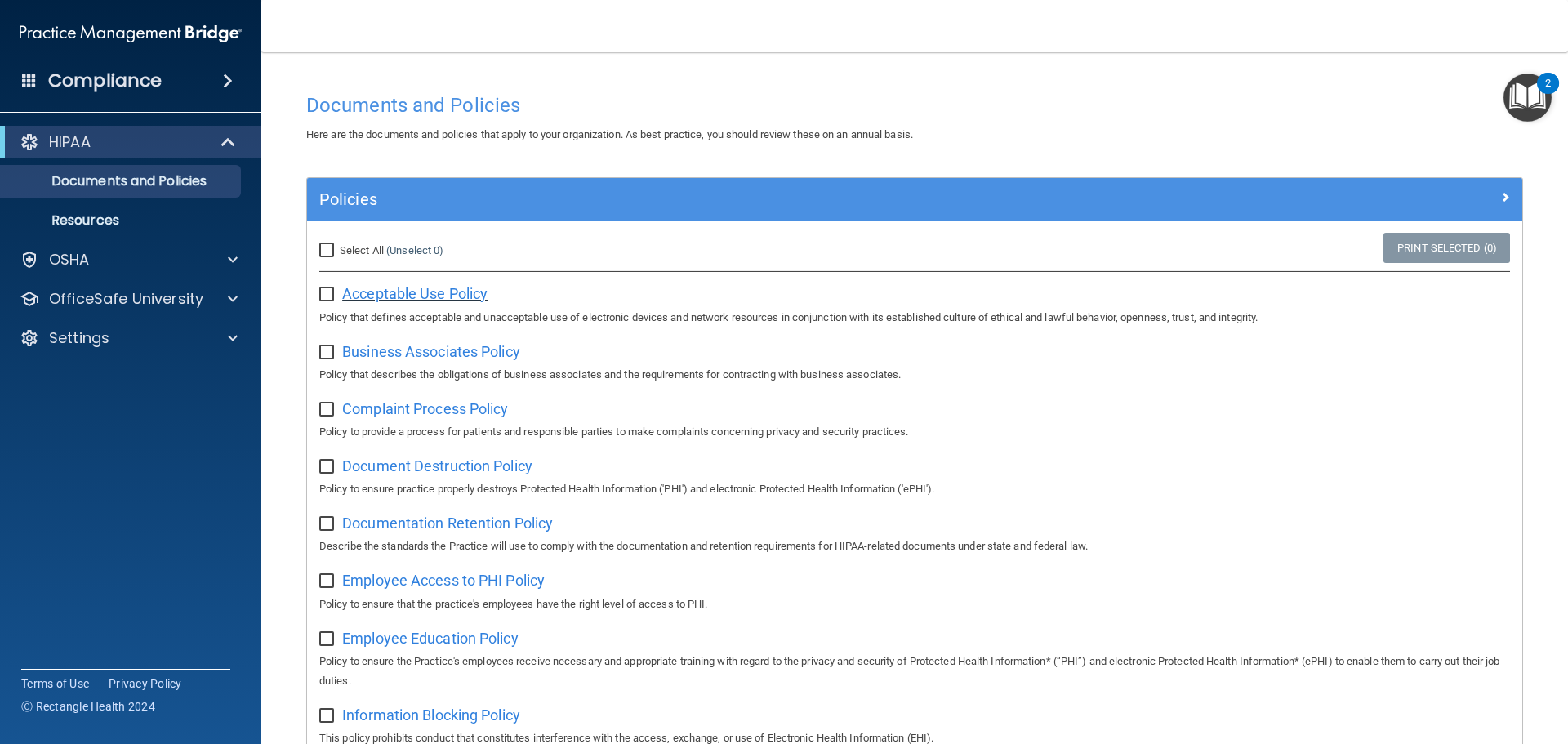
click at [394, 288] on span "Acceptable Use Policy" at bounding box center [415, 293] width 146 height 17
click at [328, 298] on input "checkbox" at bounding box center [328, 294] width 19 height 13
click at [332, 297] on input "checkbox" at bounding box center [328, 294] width 19 height 13
checkbox input "false"
click at [464, 580] on span "Employee Access to PHI Policy" at bounding box center [443, 579] width 203 height 17
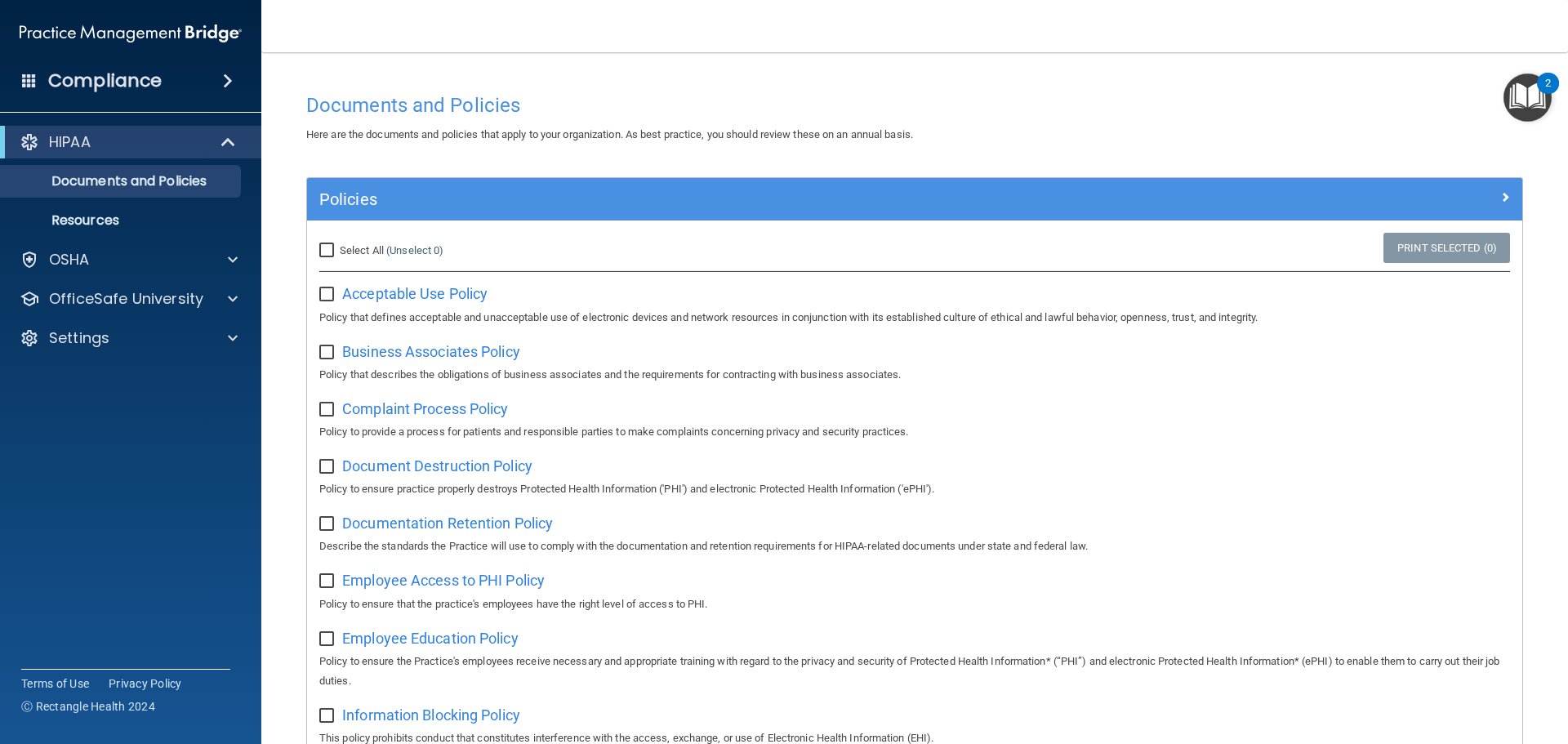
click at [1538, 97] on img "Open Resource Center, 2 new notifications" at bounding box center [1528, 97] width 48 height 48
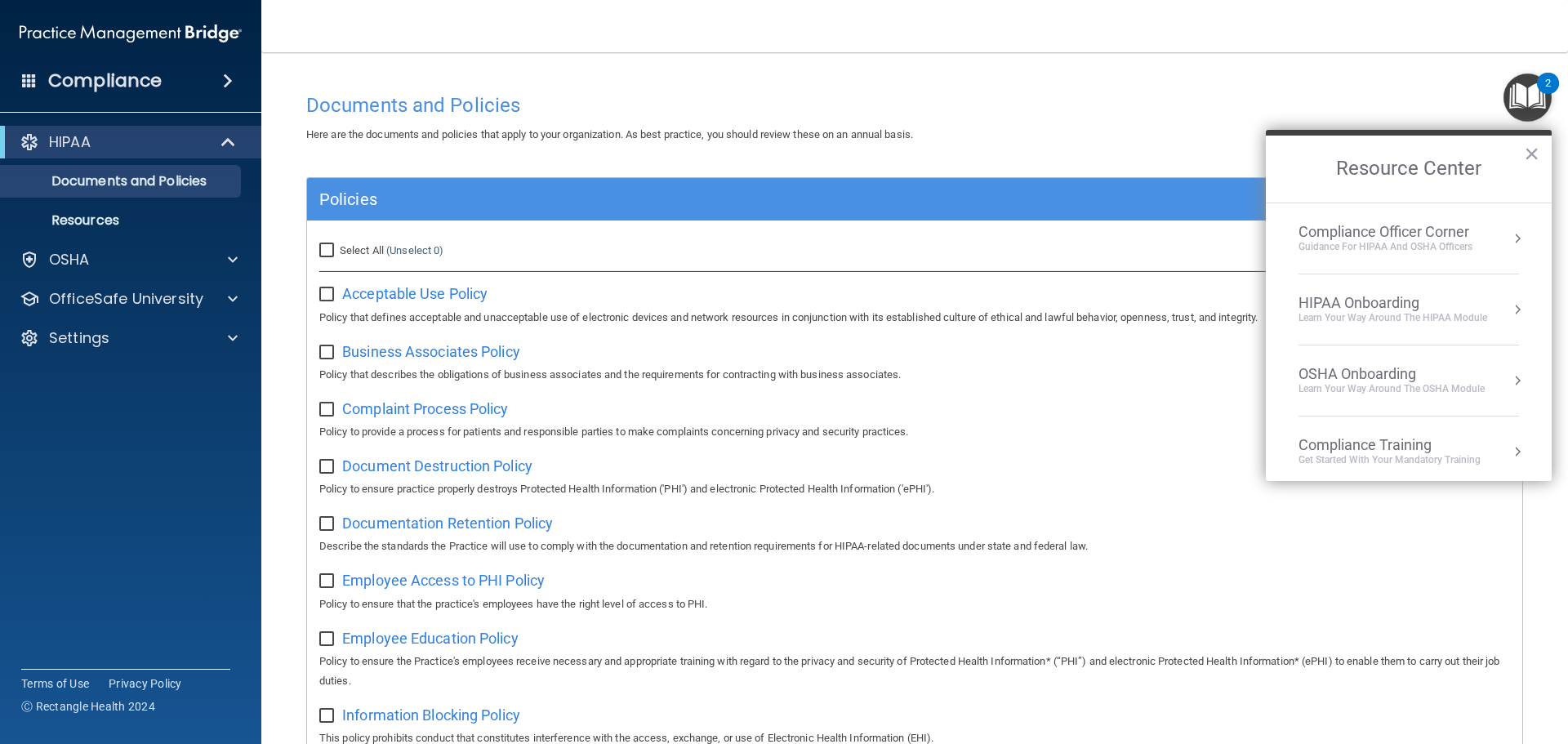
click at [1400, 297] on div "HIPAA Onboarding" at bounding box center [1393, 303] width 189 height 18
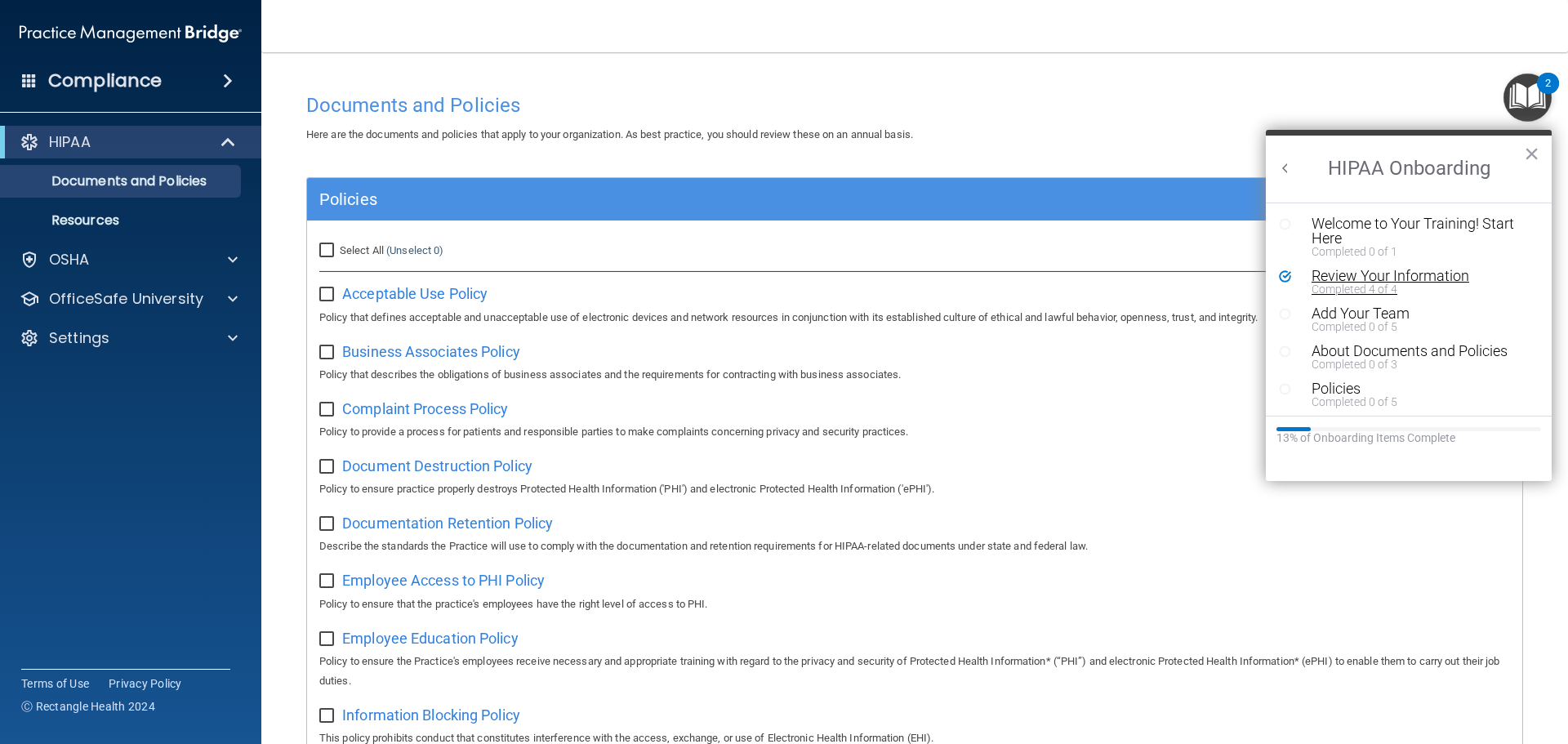
click at [1366, 279] on div "Review Your Information" at bounding box center [1414, 276] width 207 height 14
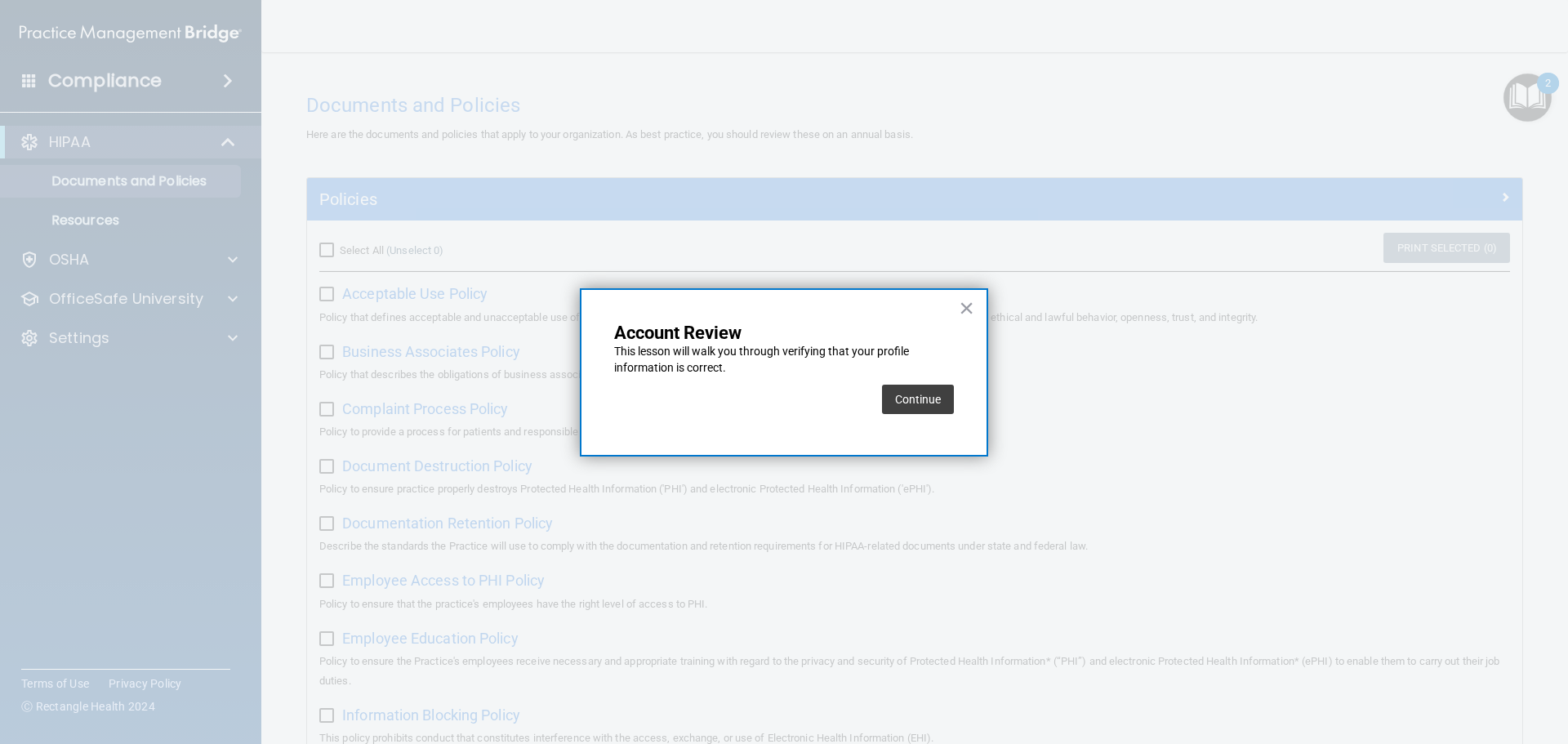
click at [878, 406] on div "Continue" at bounding box center [784, 399] width 340 height 46
click at [912, 400] on button "Continue" at bounding box center [918, 399] width 72 height 30
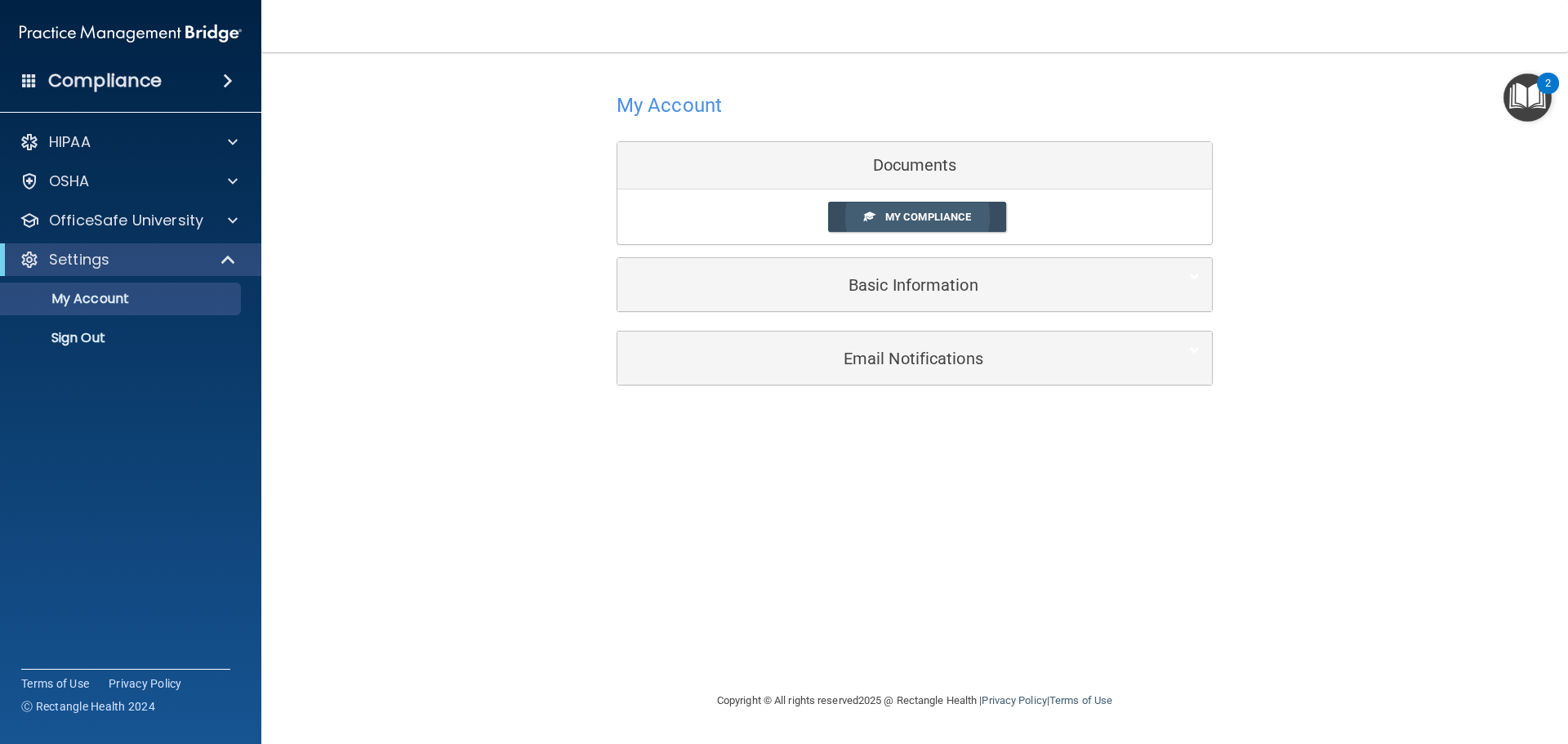
click at [906, 217] on span "My Compliance" at bounding box center [928, 217] width 86 height 13
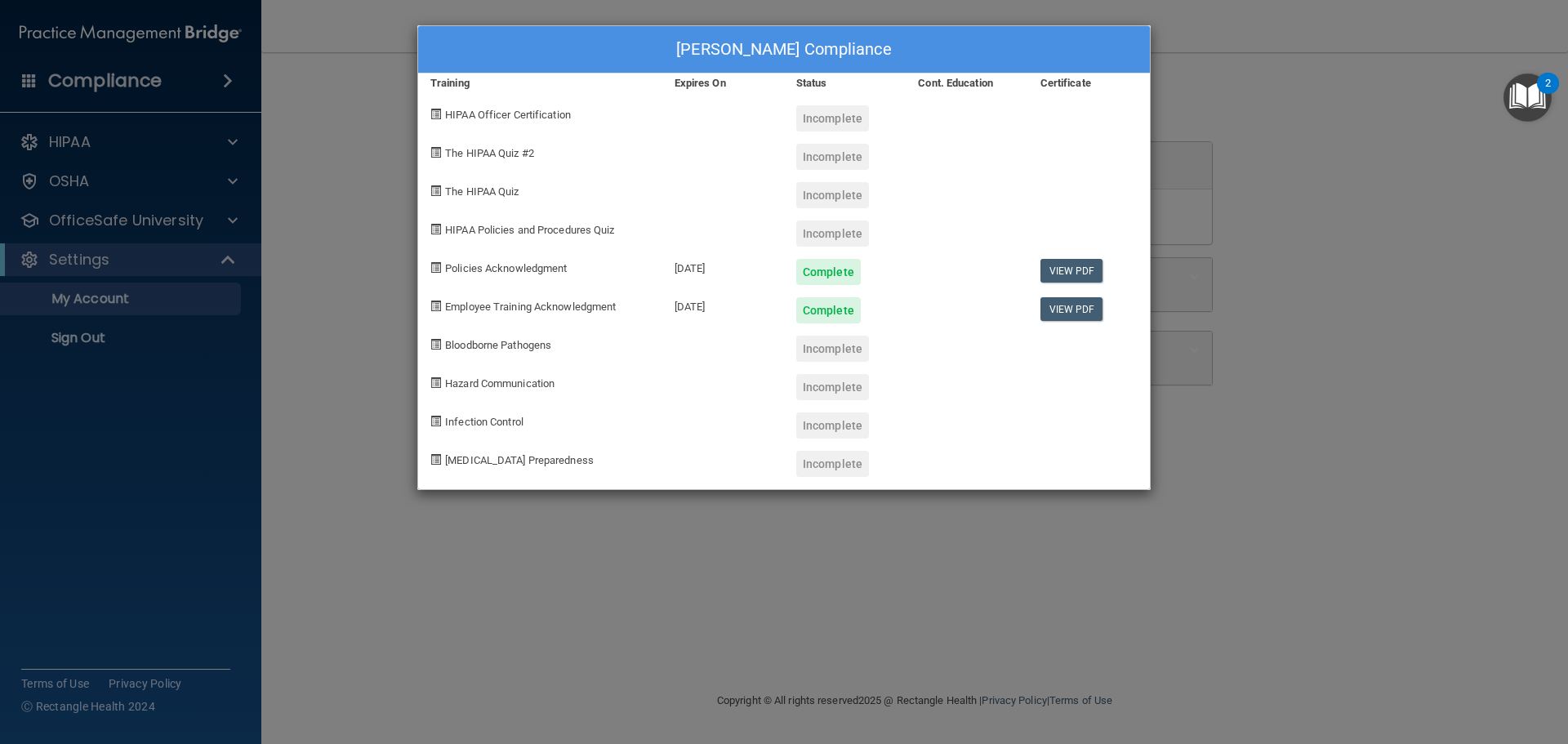
click at [1419, 182] on div "[PERSON_NAME] Compliance Training Expires On Status Cont. Education Certificate…" at bounding box center [784, 372] width 1568 height 744
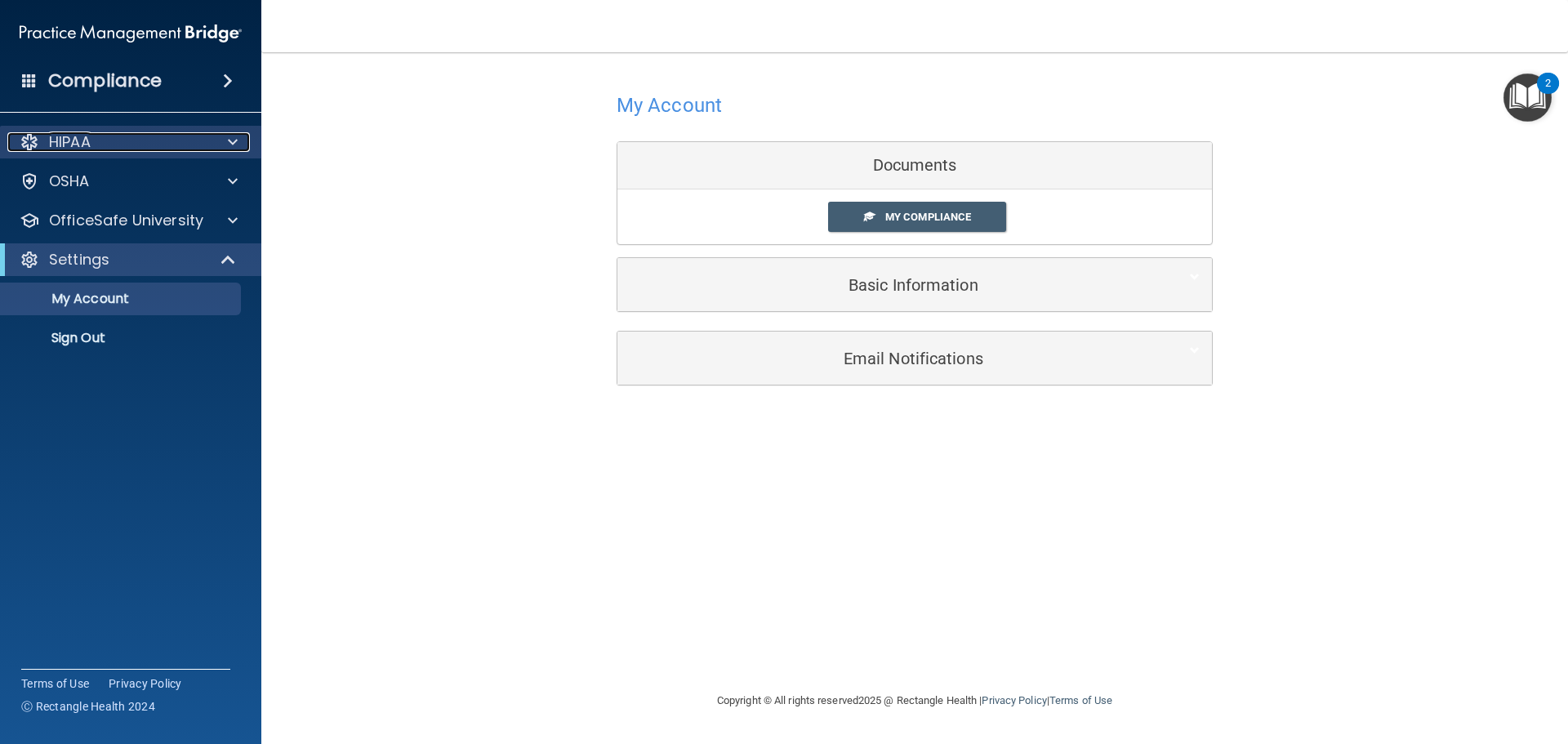
click at [239, 141] on div at bounding box center [231, 142] width 41 height 20
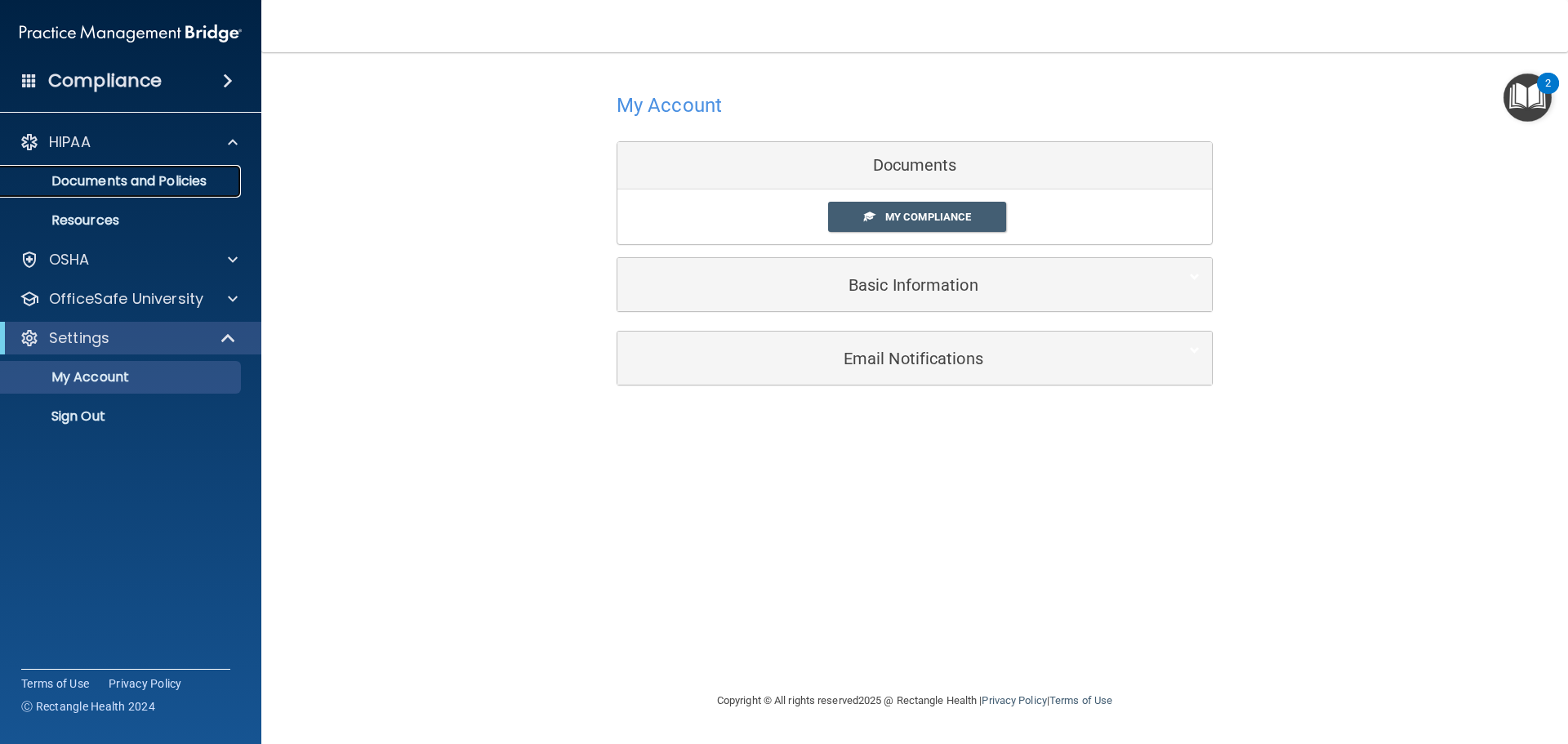
click at [157, 183] on p "Documents and Policies" at bounding box center [122, 182] width 223 height 16
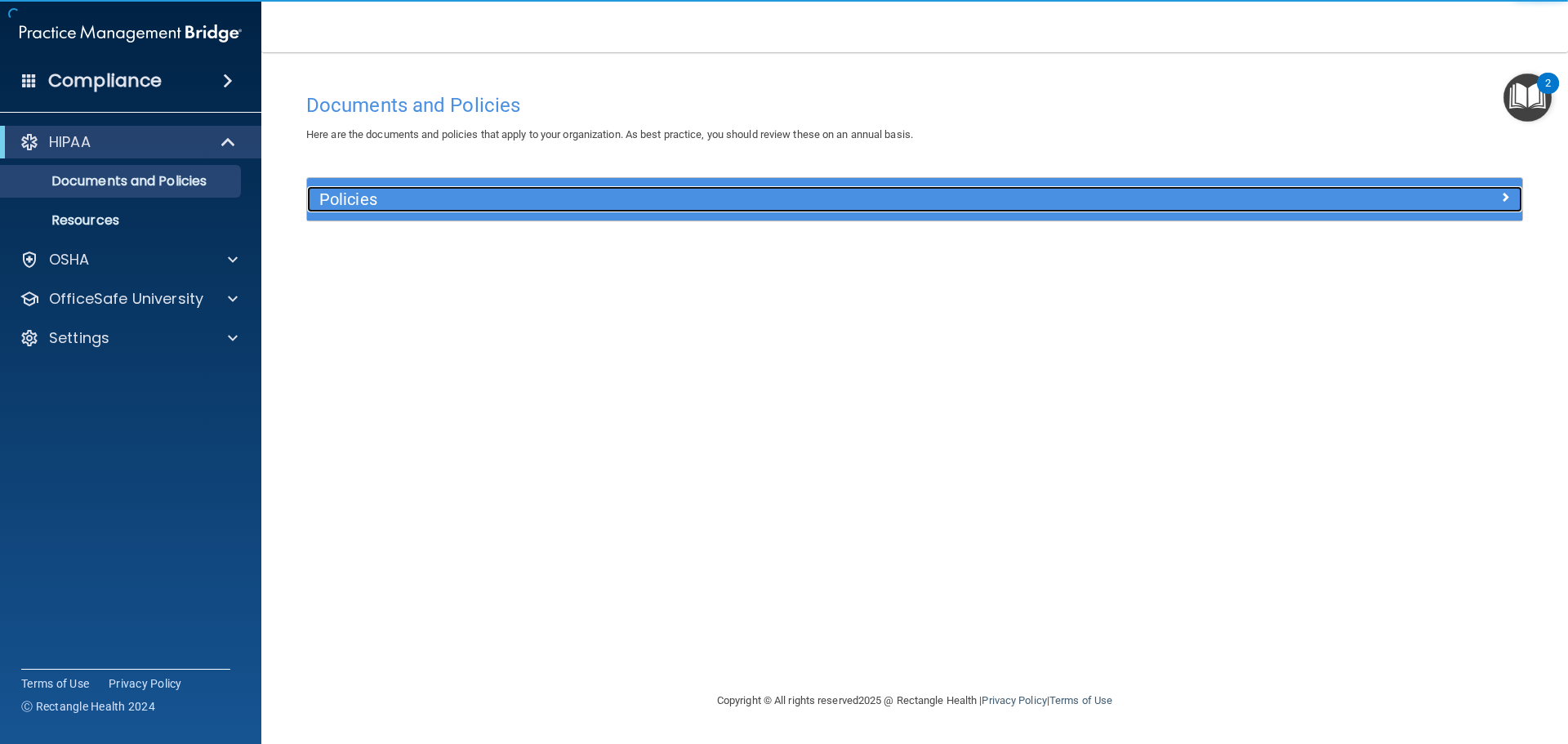
click at [1404, 190] on div at bounding box center [1370, 196] width 304 height 20
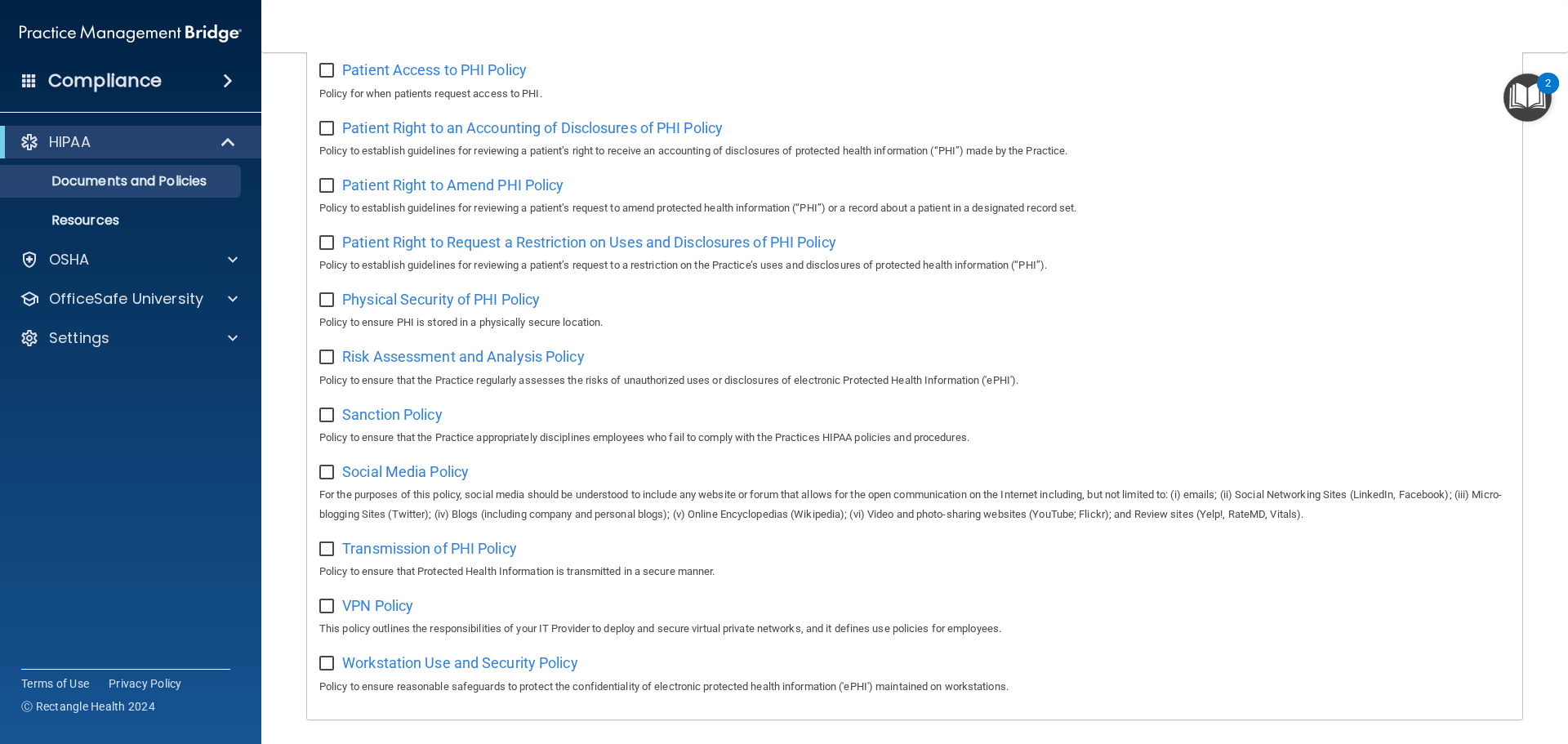
scroll to position [894, 0]
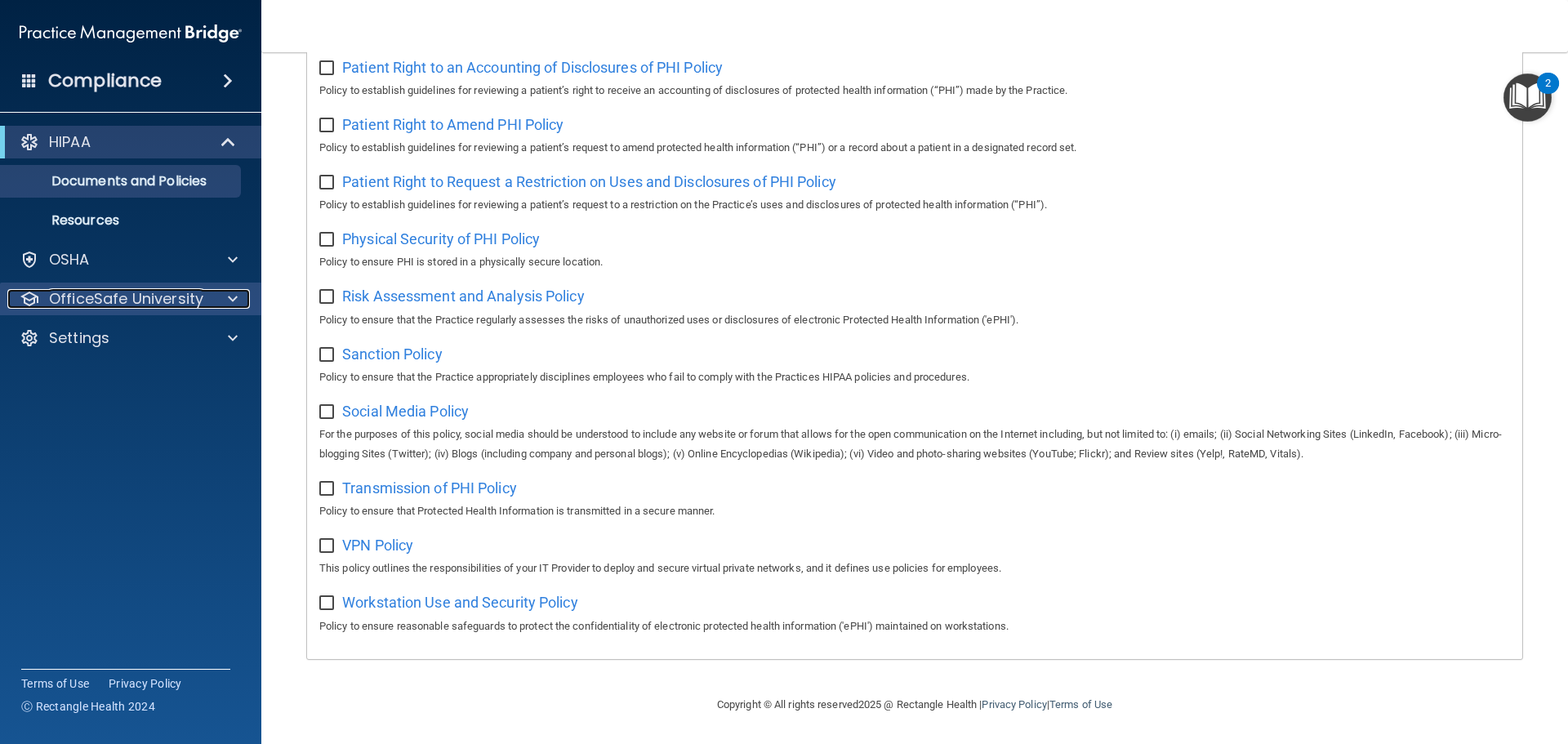
click at [200, 303] on p "OfficeSafe University" at bounding box center [126, 299] width 155 height 20
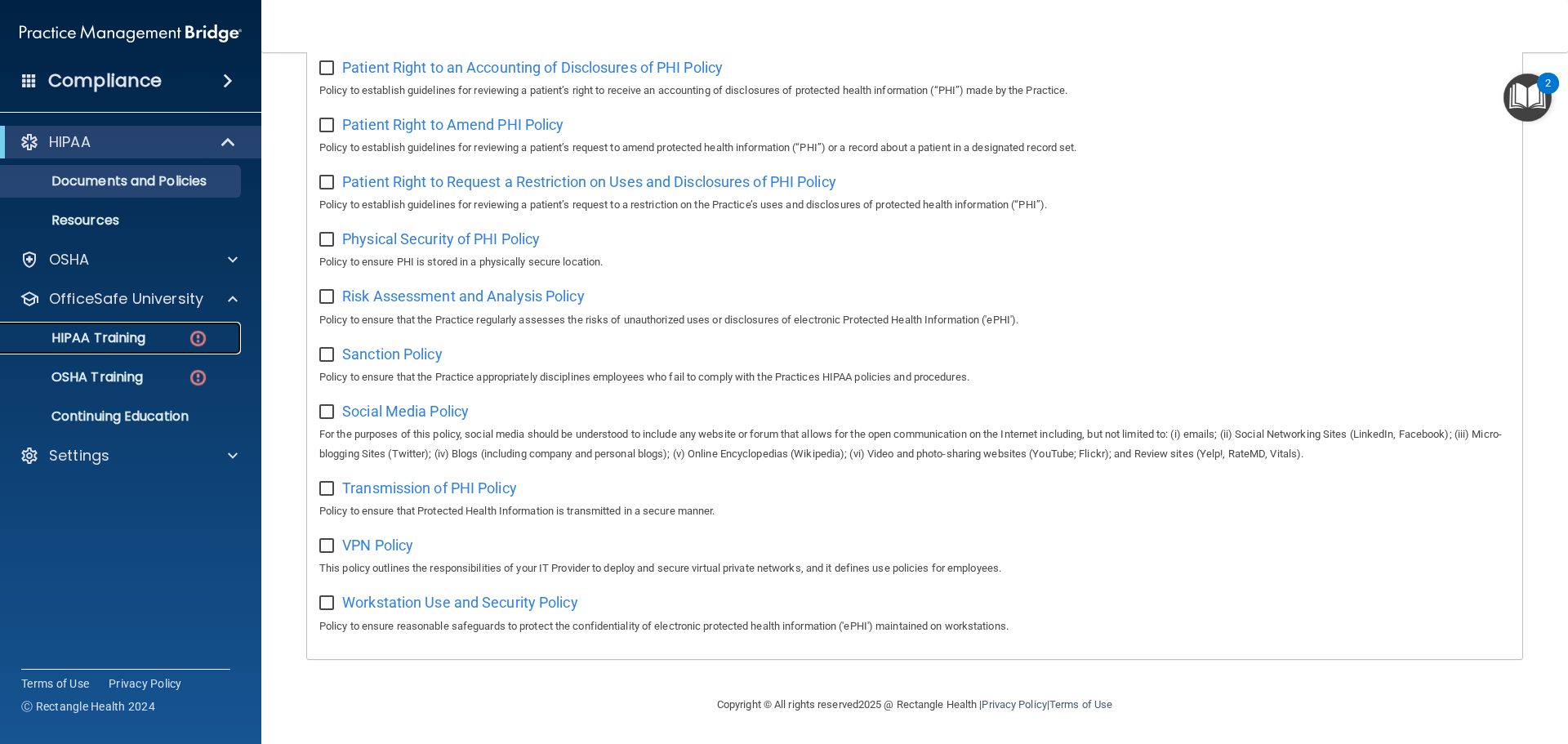
click at [171, 334] on div "HIPAA Training" at bounding box center [122, 338] width 223 height 16
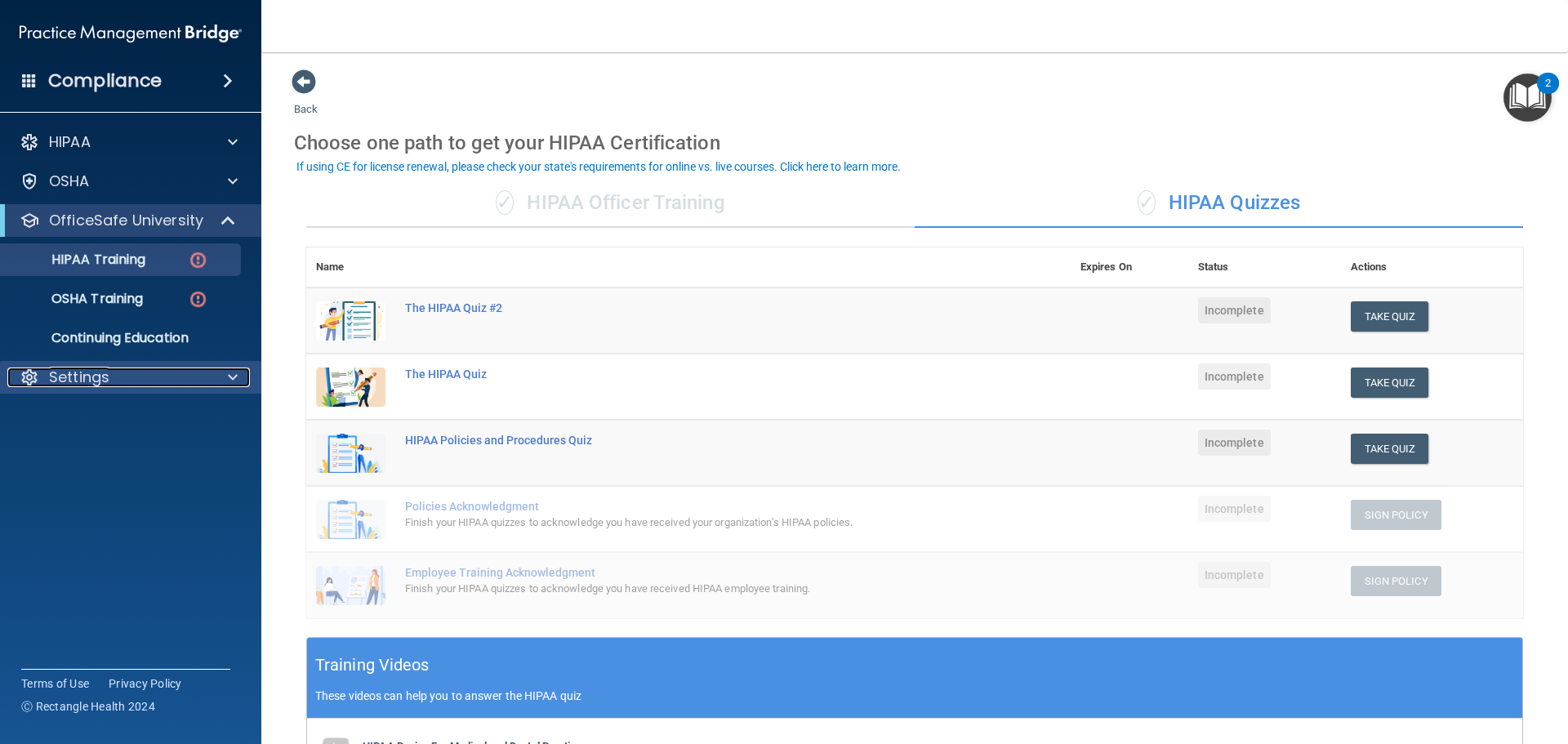
click at [139, 381] on div "Settings" at bounding box center [108, 377] width 203 height 20
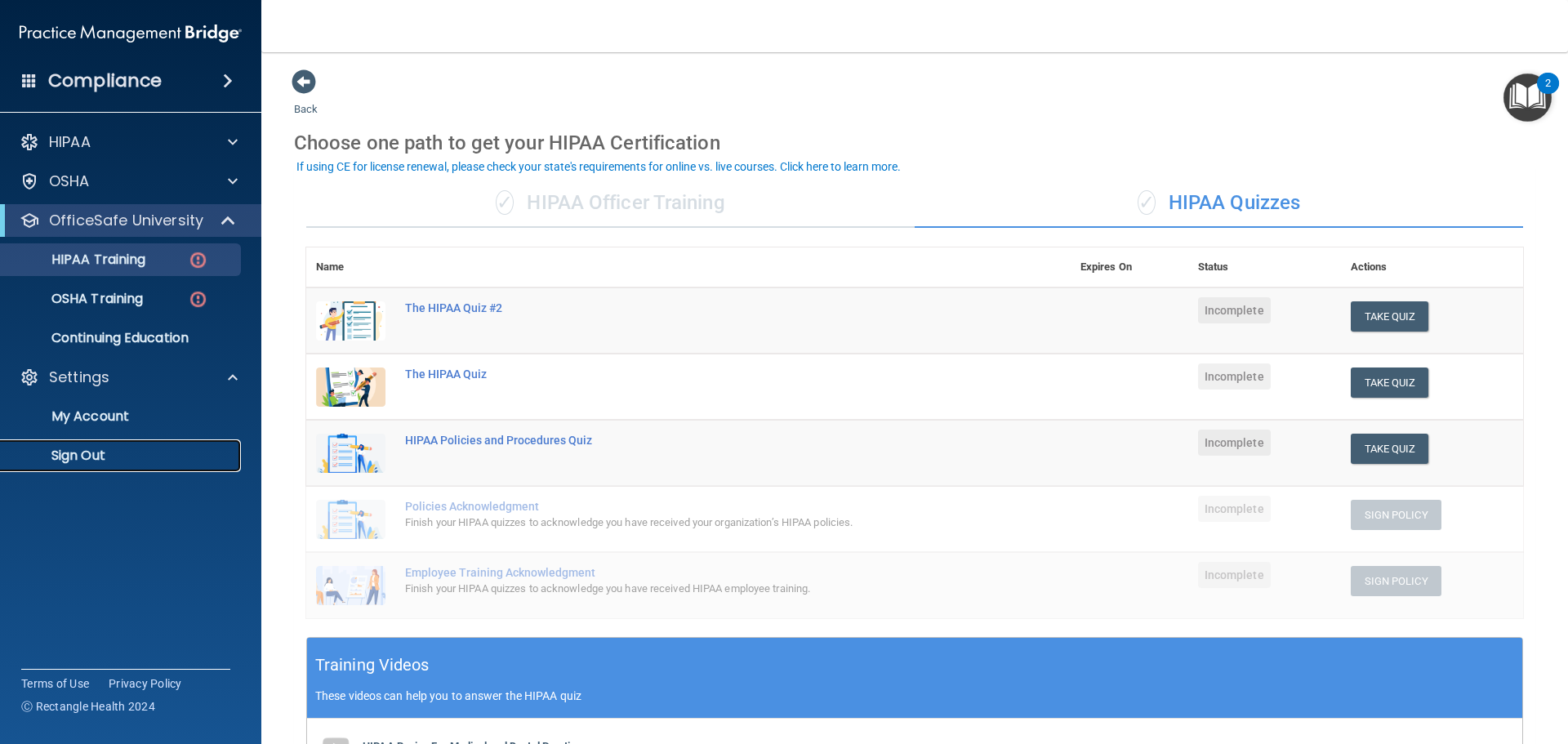
click at [90, 448] on p "Sign Out" at bounding box center [122, 456] width 223 height 16
